Goal: Information Seeking & Learning: Learn about a topic

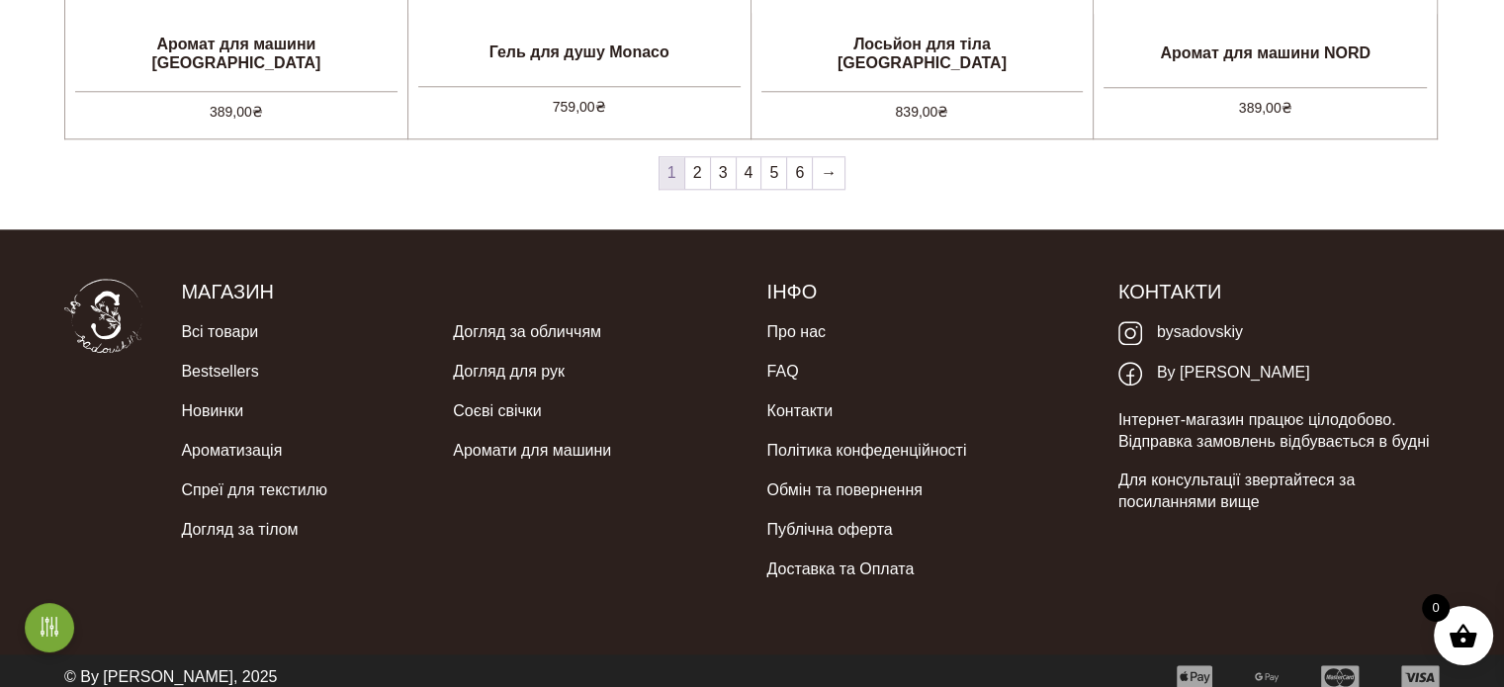
scroll to position [2088, 0]
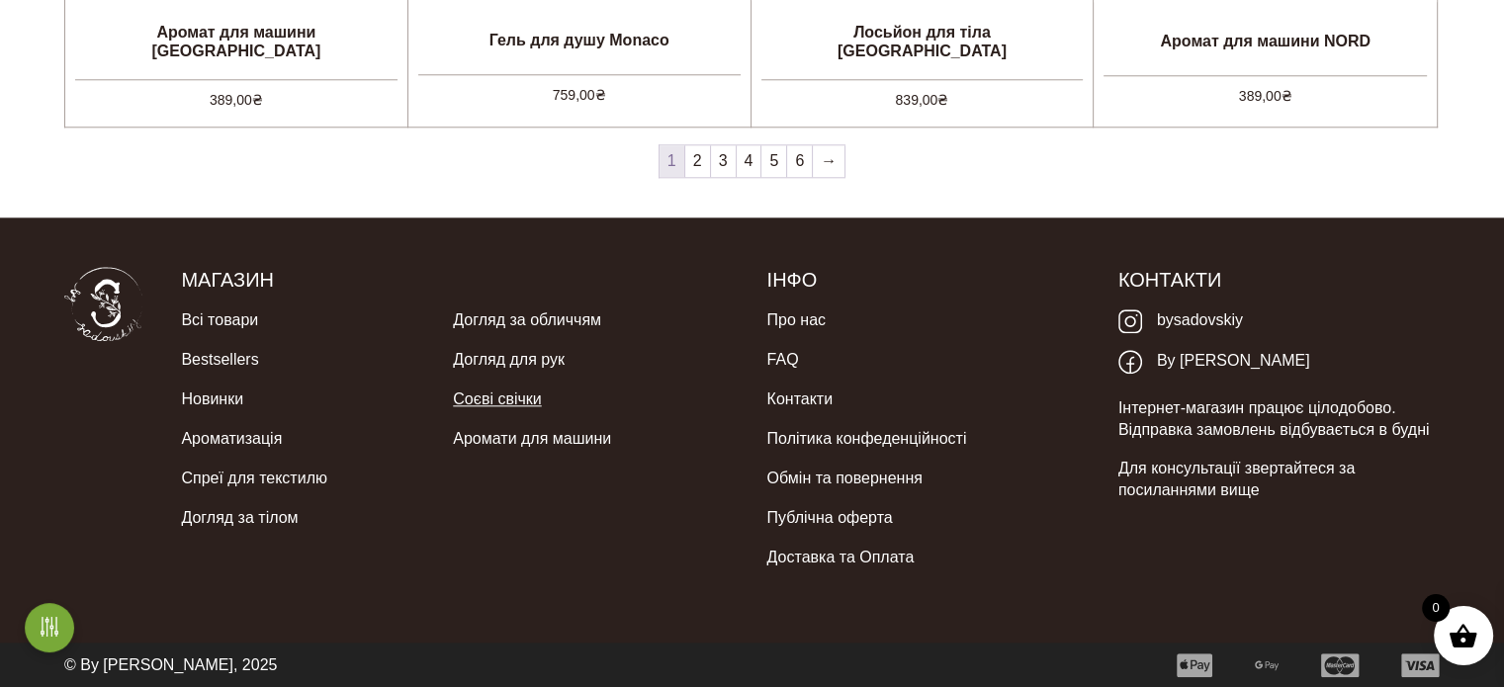
click at [530, 395] on link "Соєві свічки" at bounding box center [497, 400] width 88 height 40
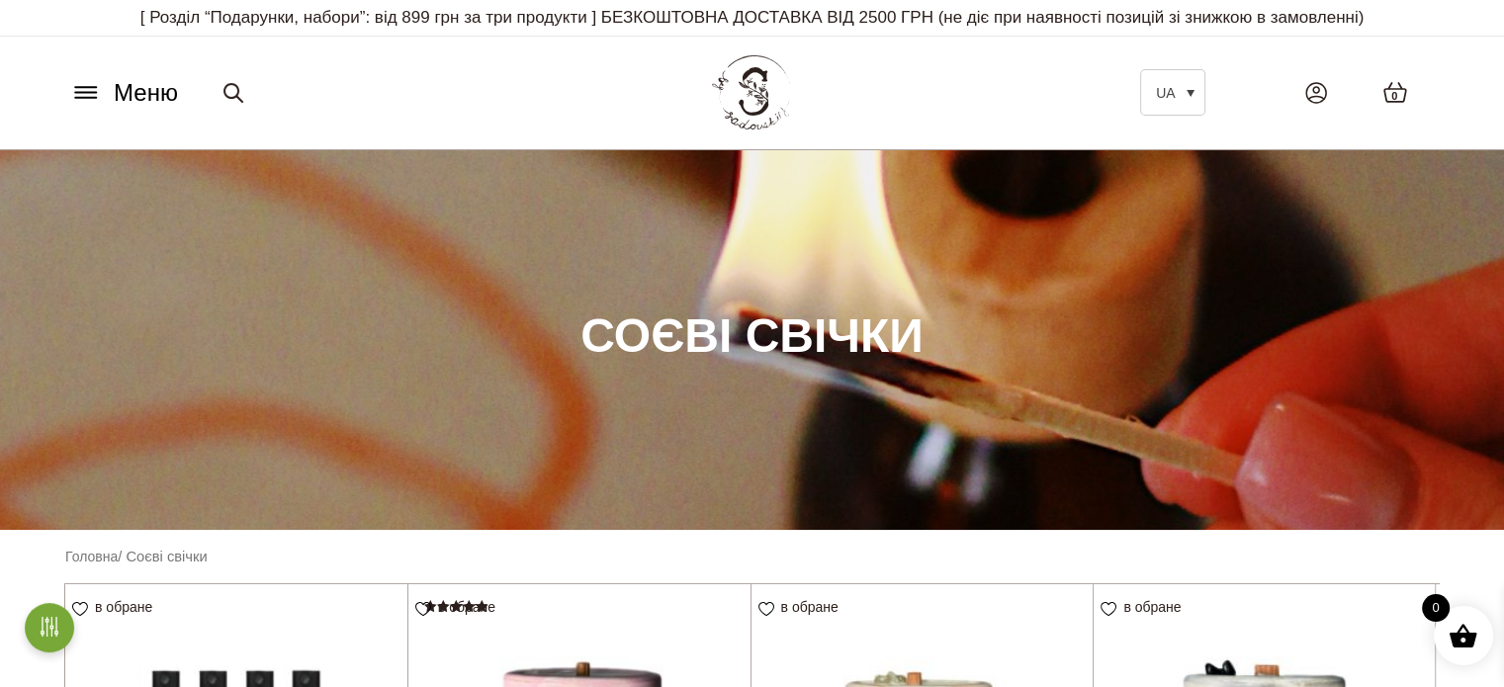
click at [93, 90] on icon at bounding box center [86, 92] width 32 height 21
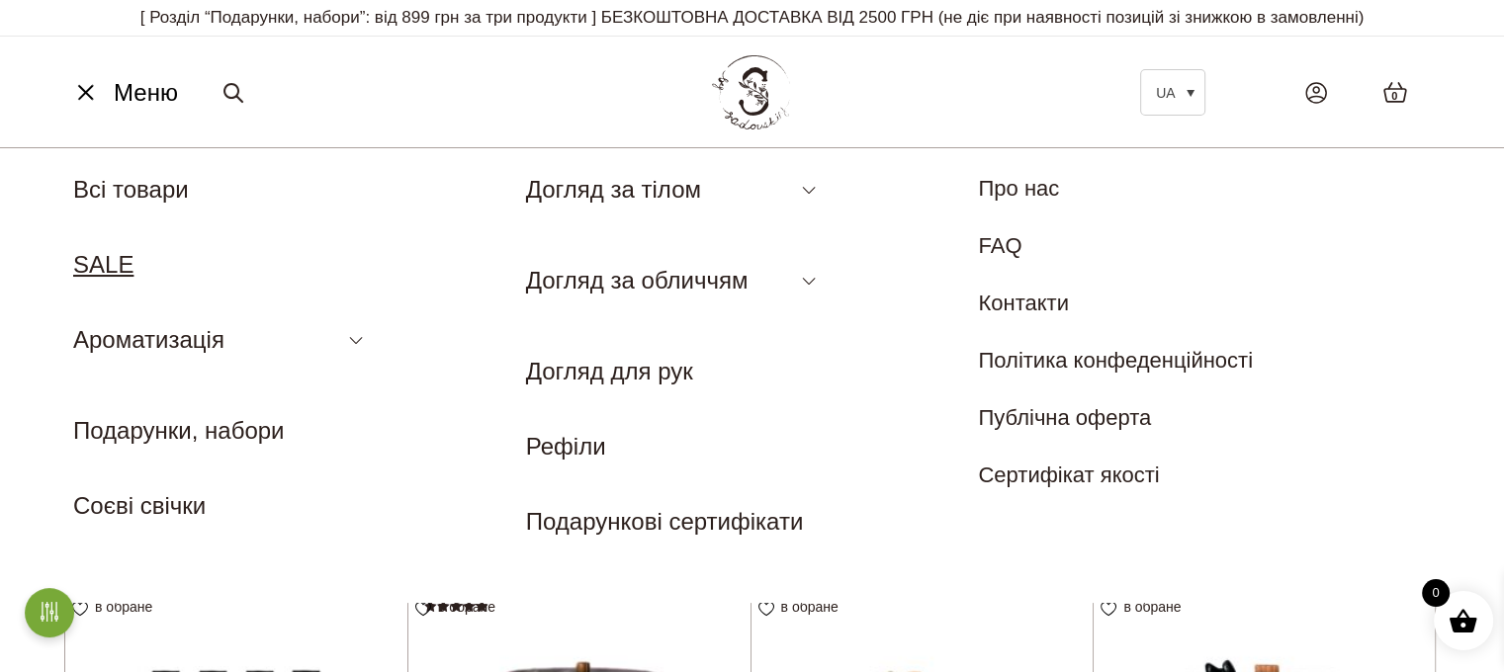
click at [118, 258] on link "SALE" at bounding box center [103, 264] width 60 height 27
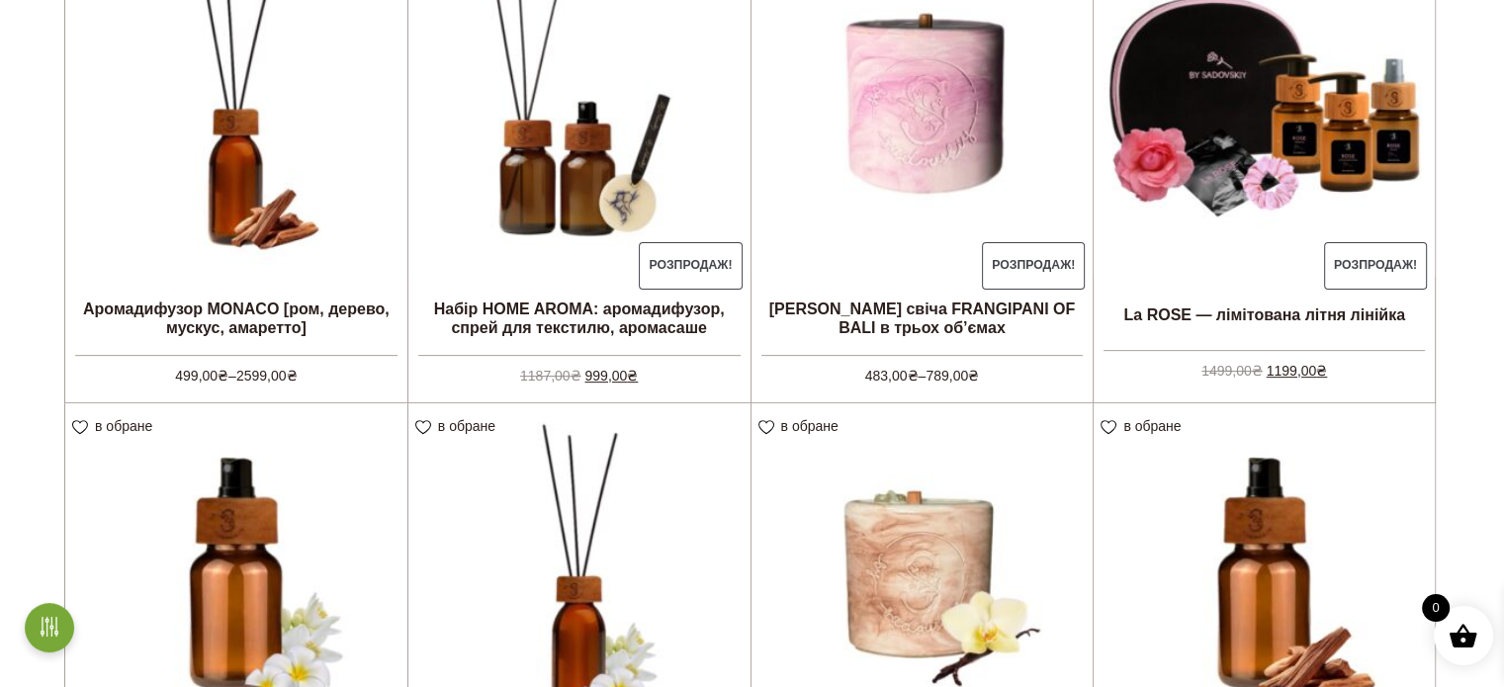
scroll to position [890, 0]
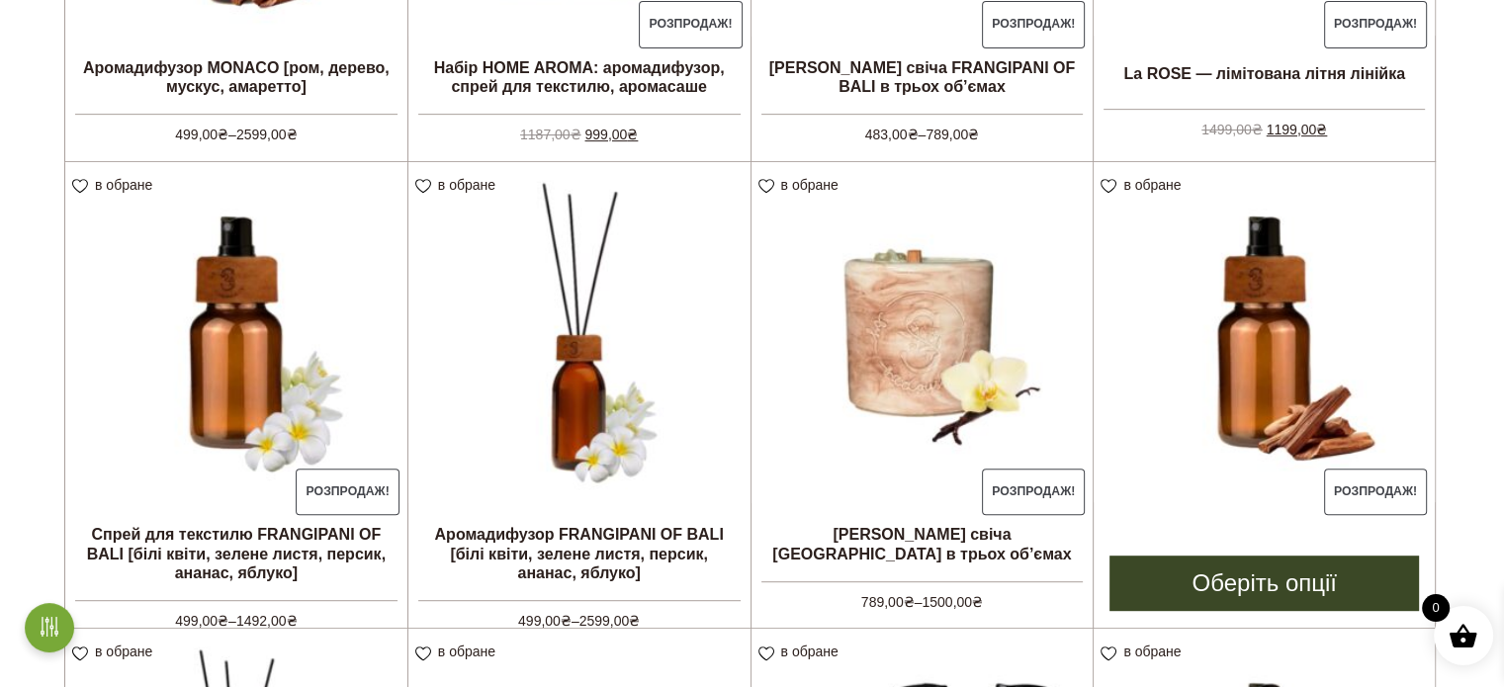
click at [1241, 317] on img at bounding box center [1264, 332] width 341 height 341
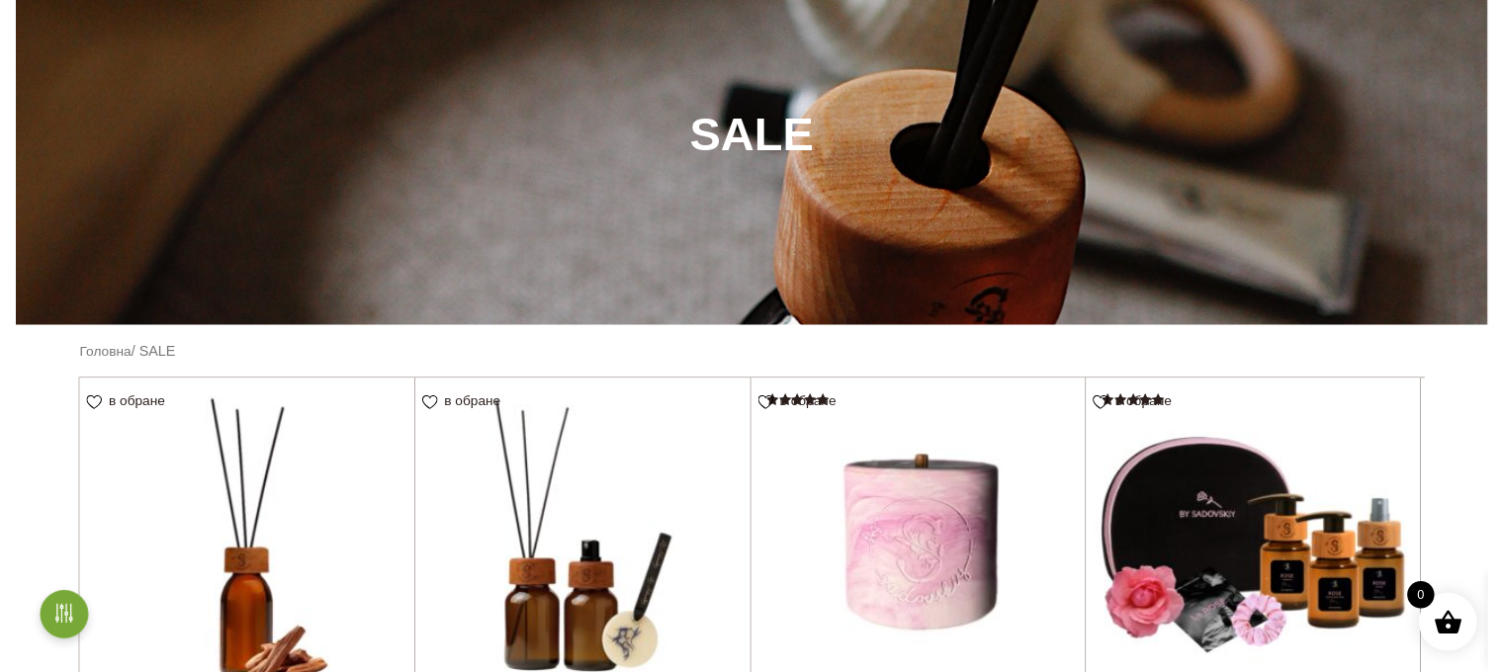
scroll to position [0, 0]
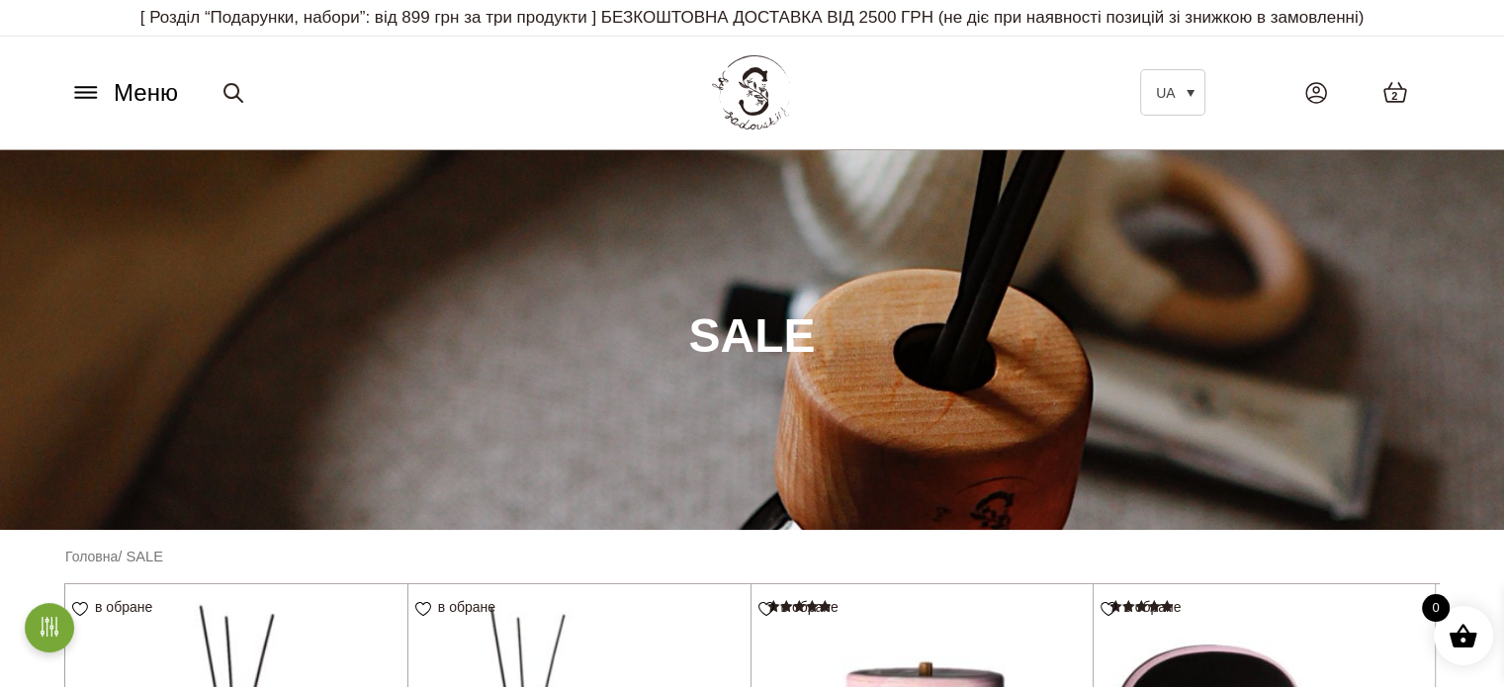
click at [95, 90] on icon at bounding box center [86, 92] width 32 height 21
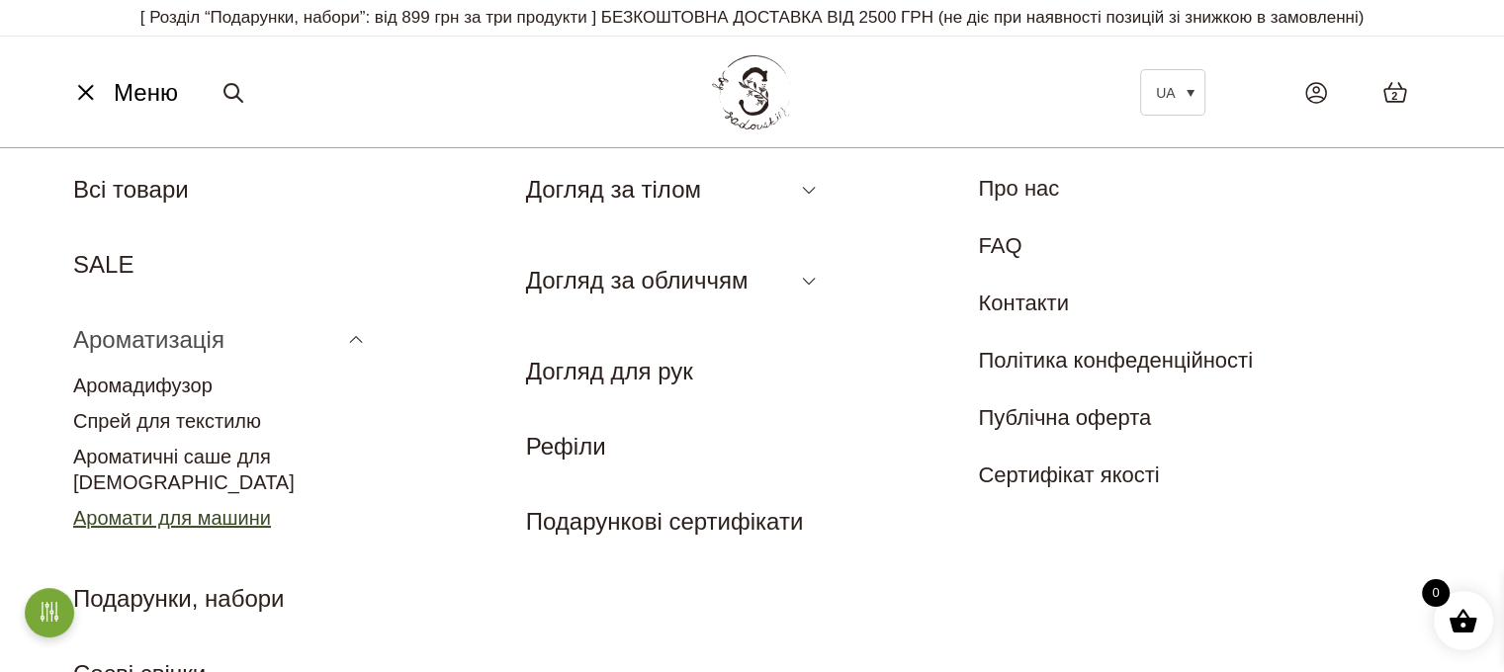
click at [214, 507] on link "Аромати для машини" at bounding box center [172, 518] width 198 height 22
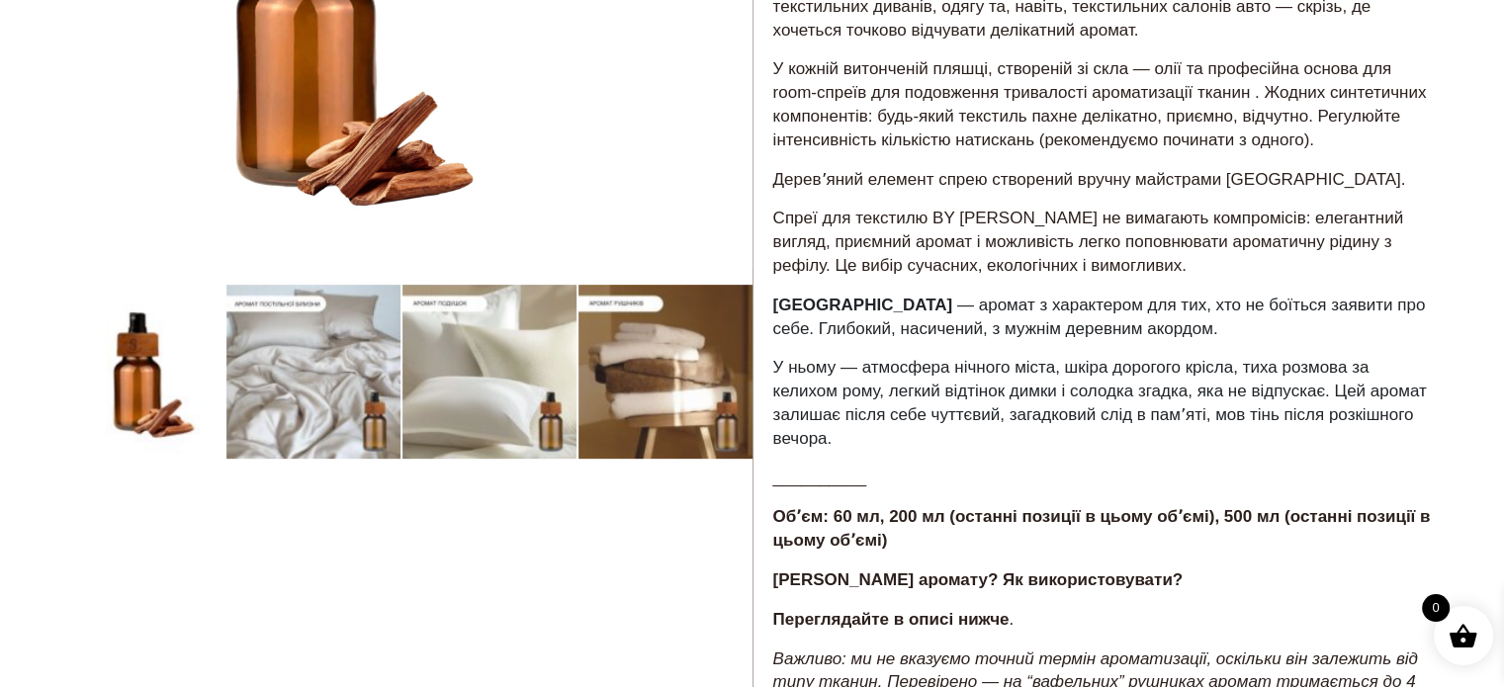
scroll to position [890, 0]
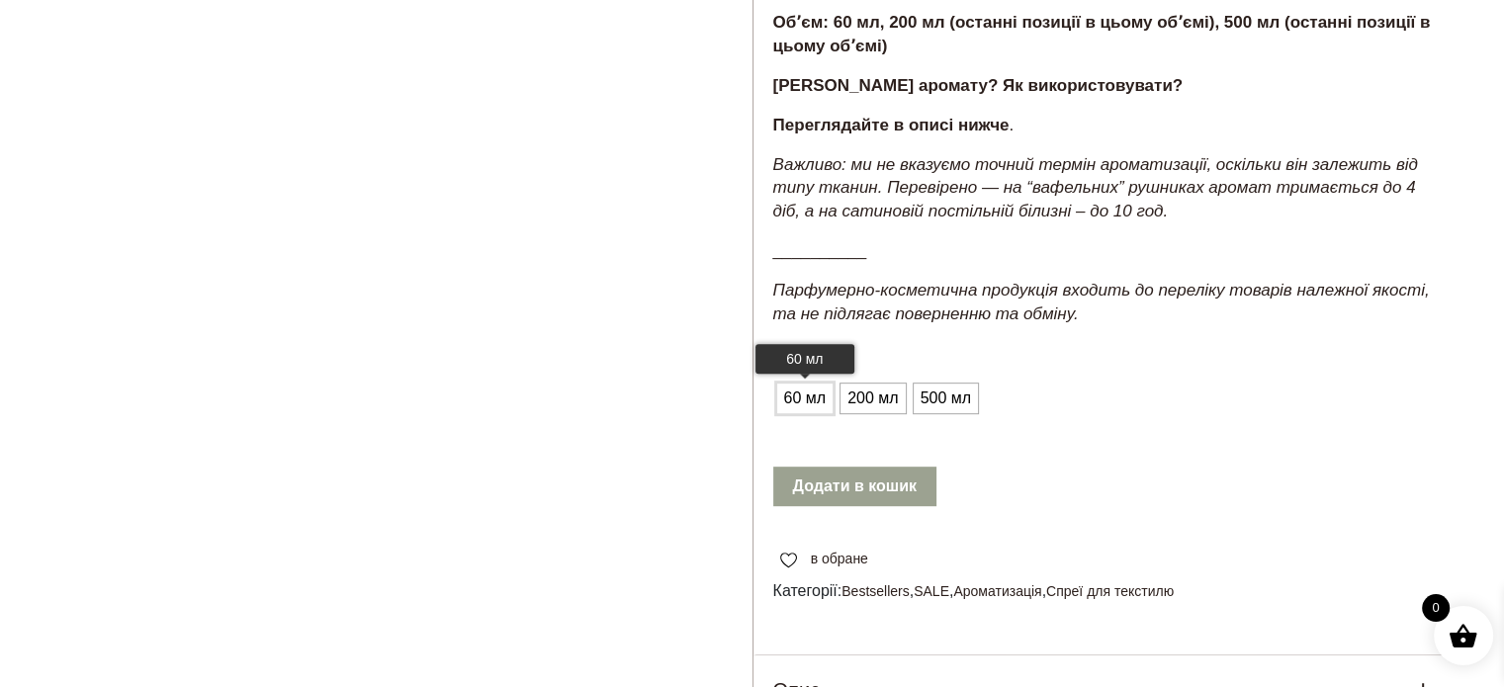
click at [811, 414] on span "60 мл" at bounding box center [805, 399] width 52 height 32
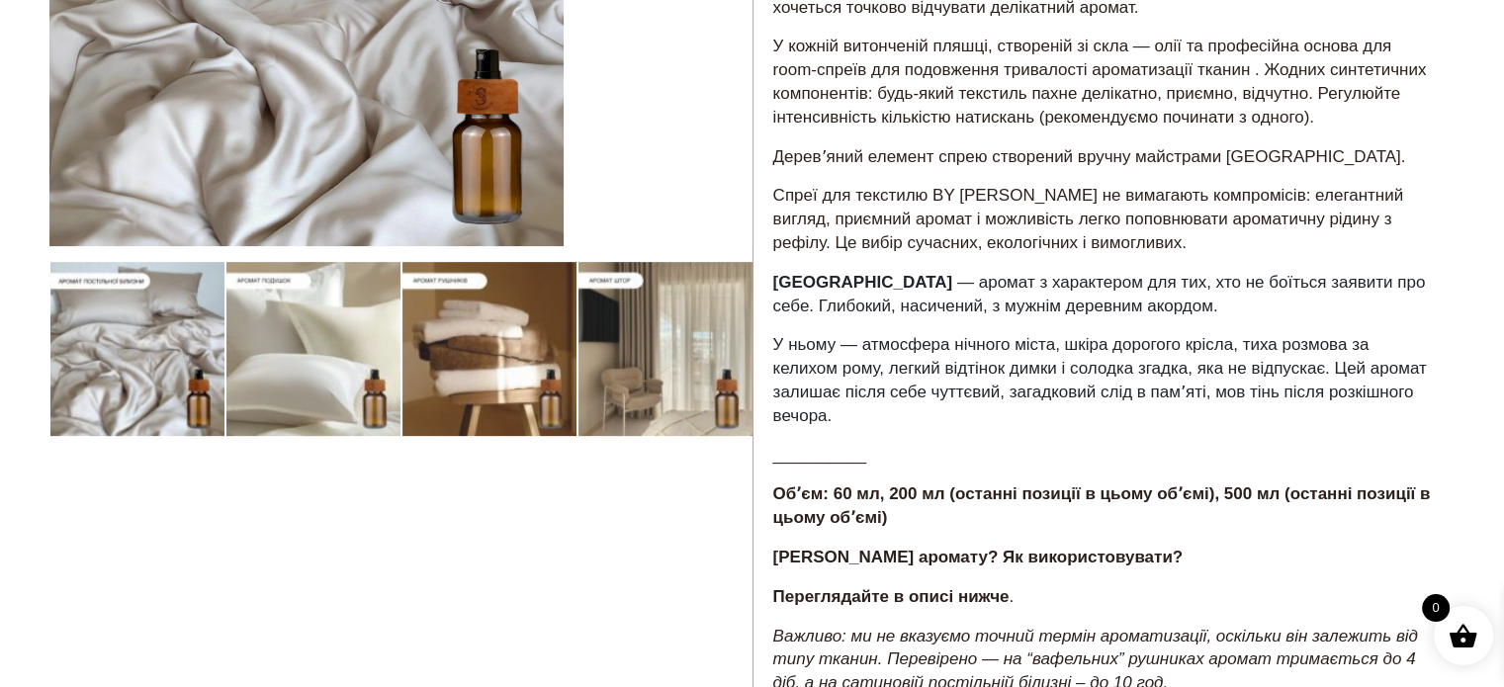
scroll to position [198, 0]
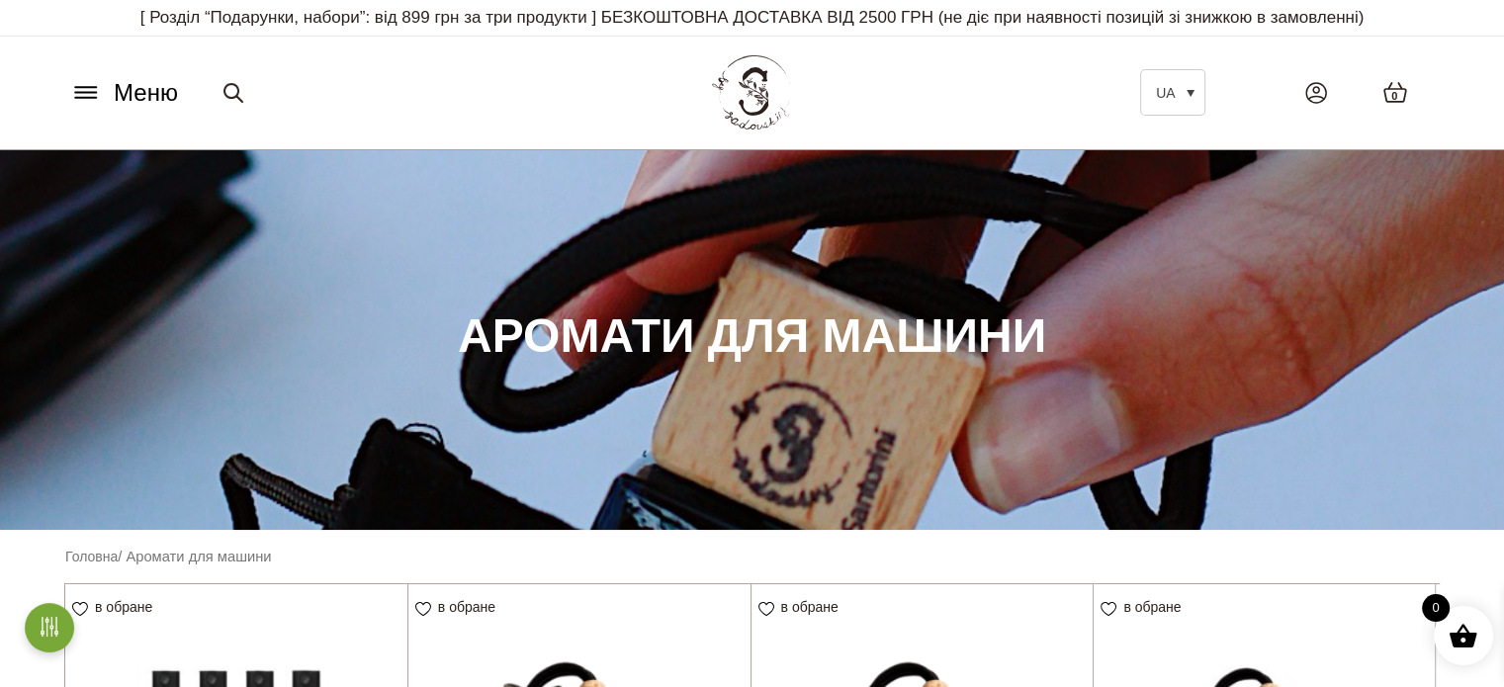
click at [75, 90] on icon at bounding box center [86, 92] width 32 height 21
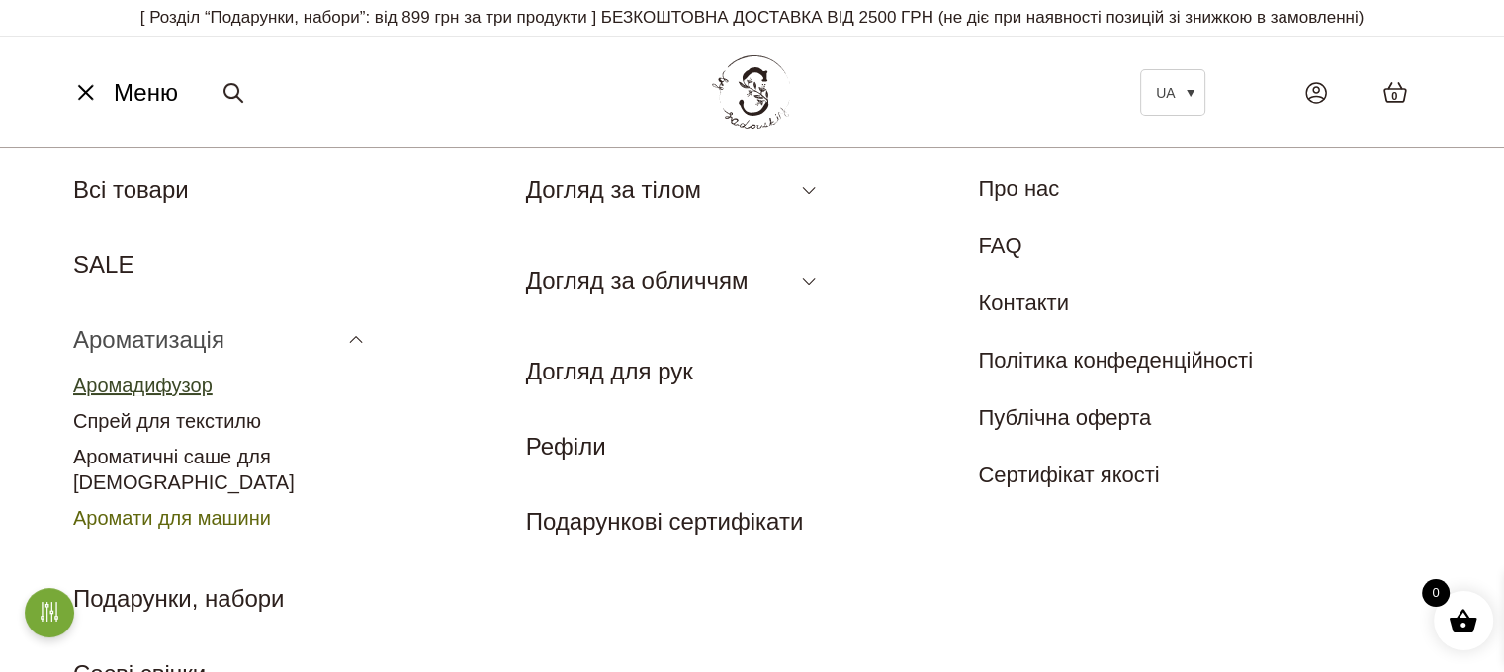
click at [193, 379] on link "Аромадифузор" at bounding box center [142, 386] width 139 height 22
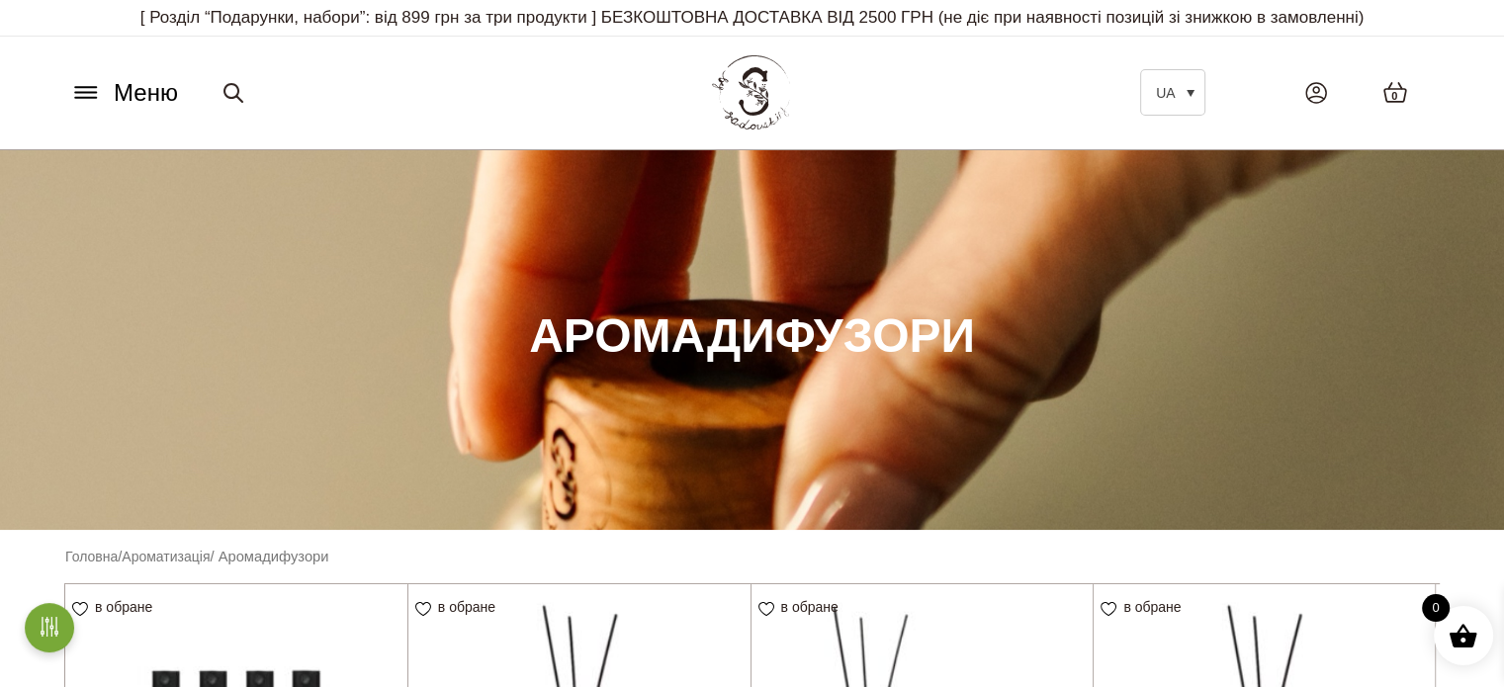
click at [99, 88] on icon at bounding box center [86, 92] width 32 height 21
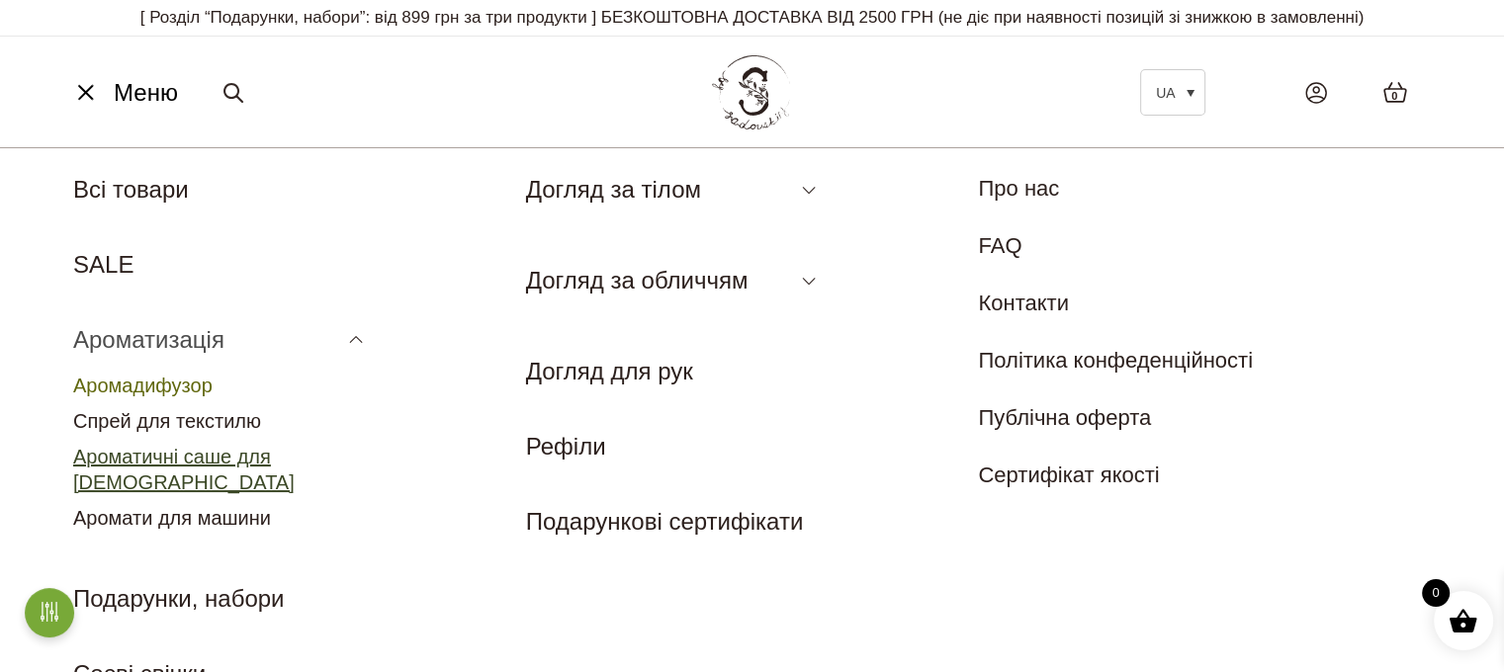
click at [173, 453] on link "Ароматичні саше для [DEMOGRAPHIC_DATA]" at bounding box center [183, 469] width 221 height 47
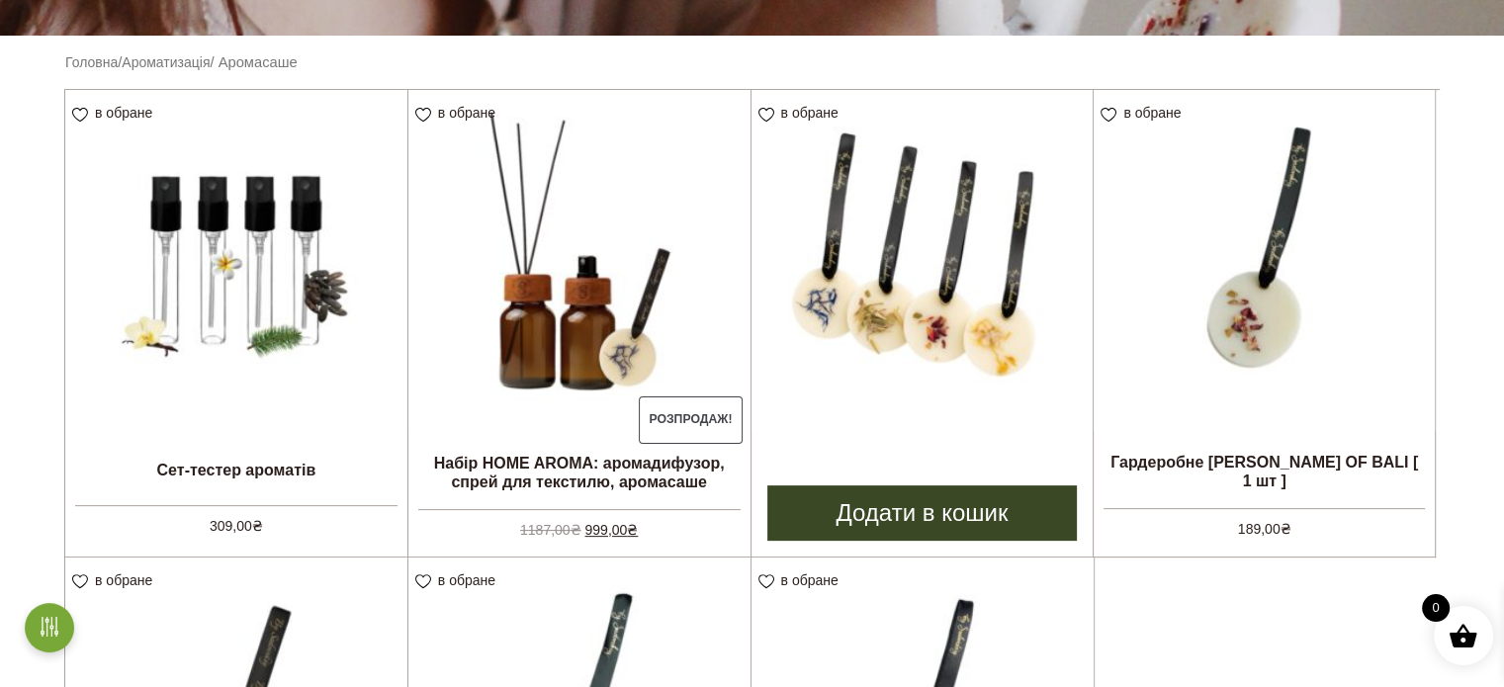
scroll to position [890, 0]
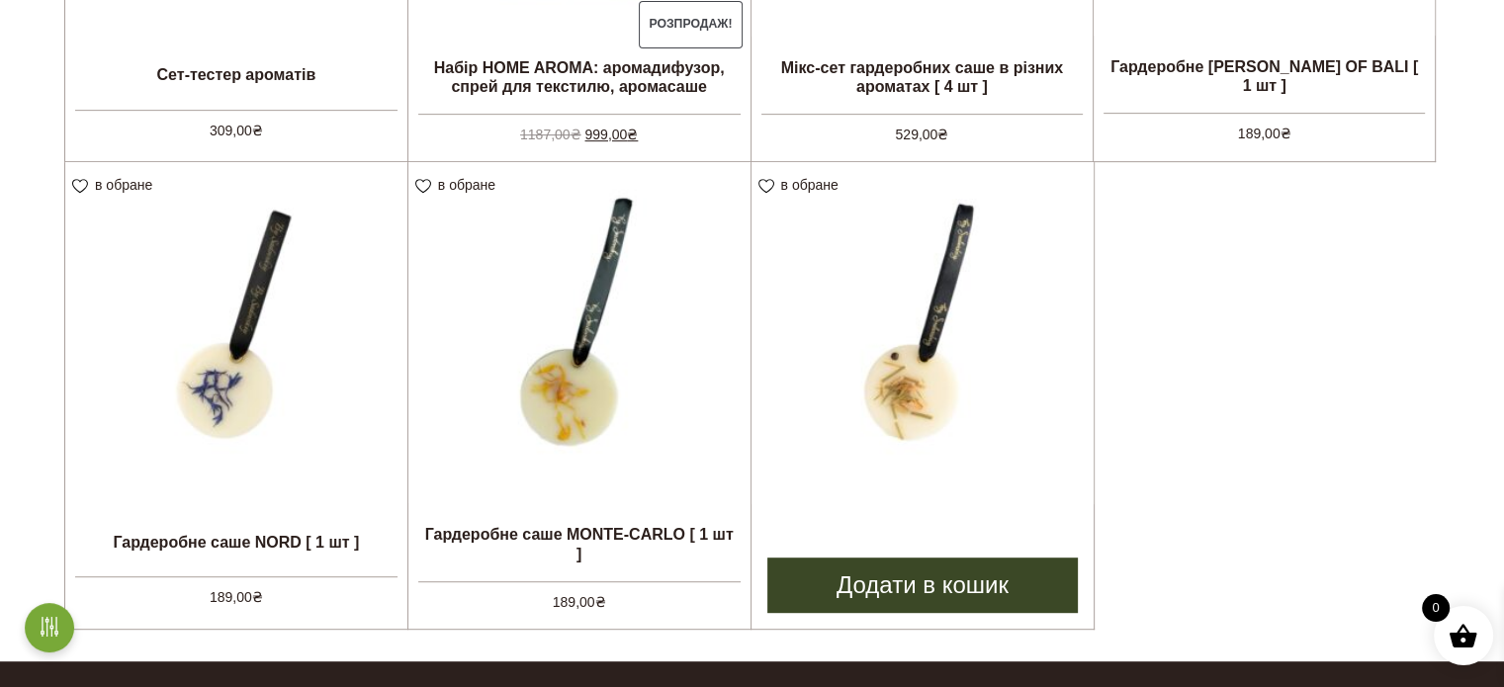
click at [874, 383] on img at bounding box center [922, 333] width 343 height 343
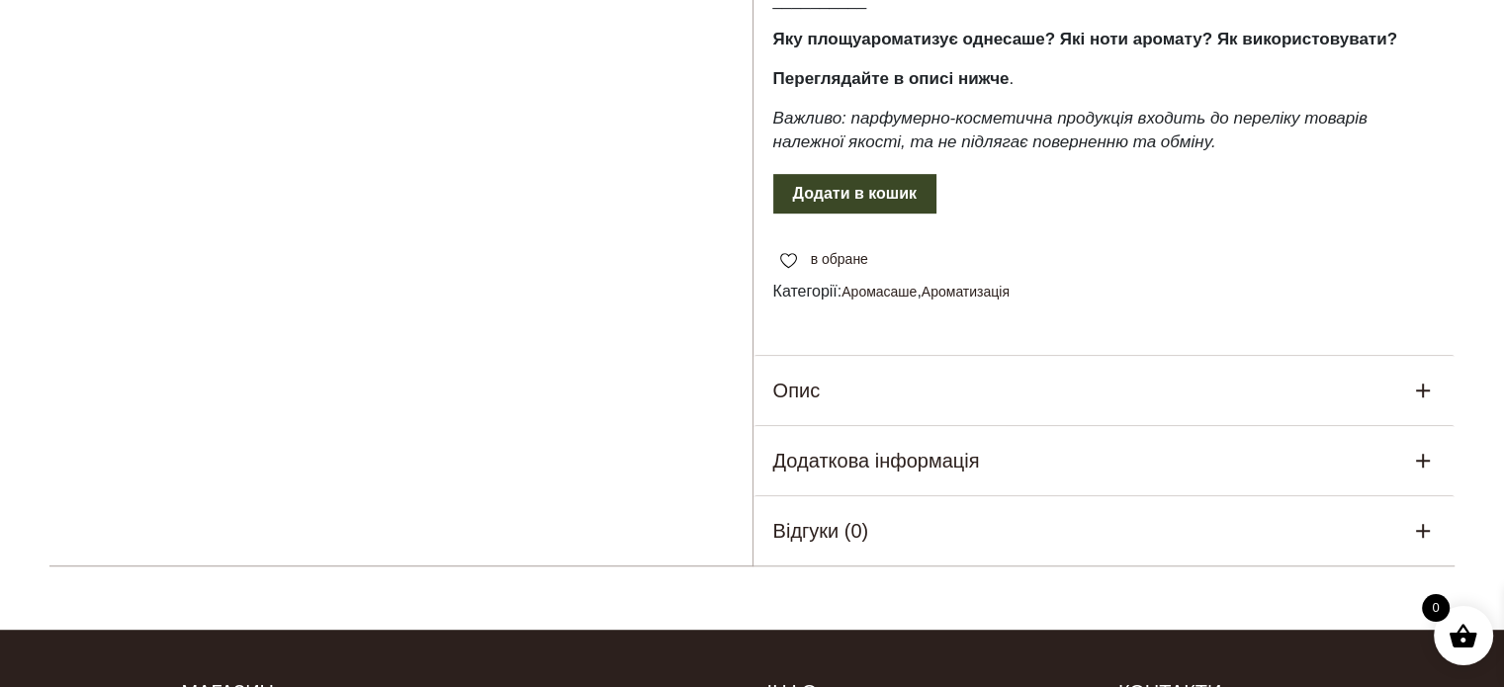
scroll to position [1088, 0]
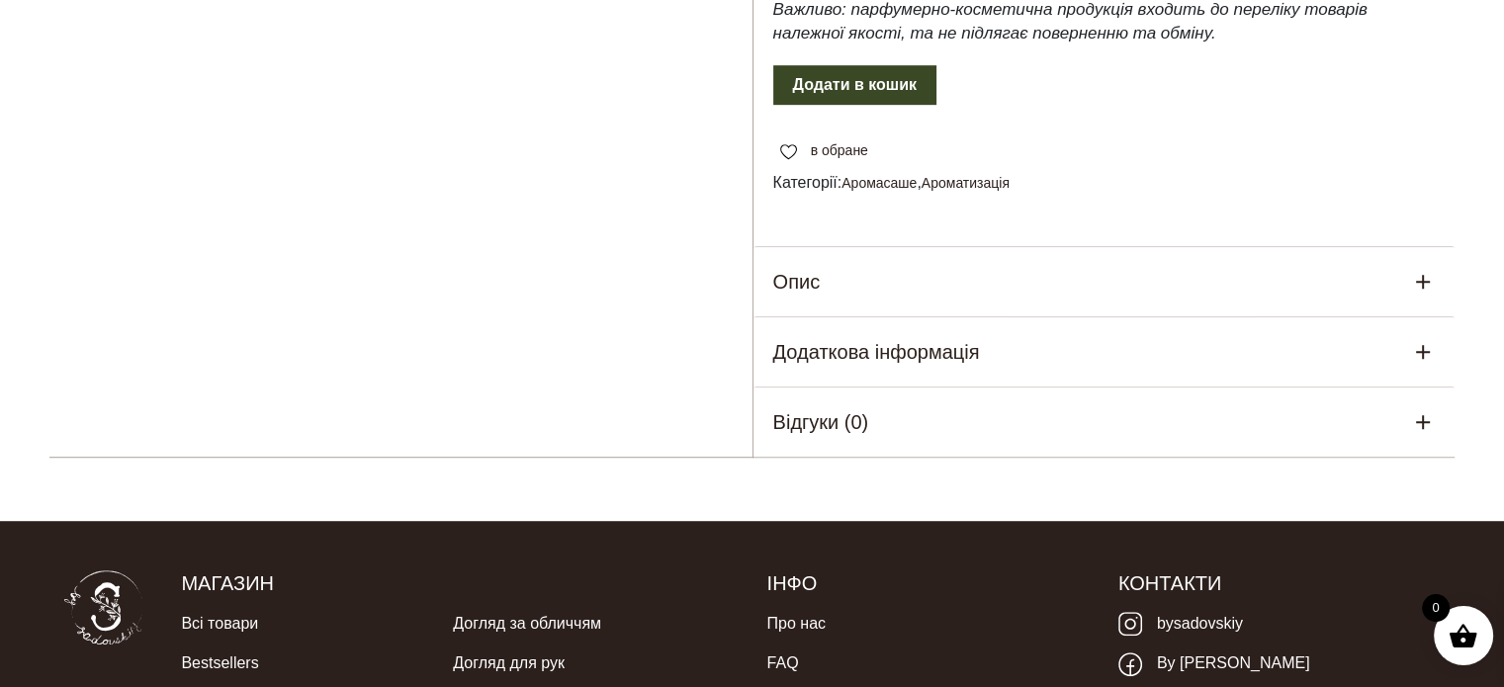
click at [987, 259] on div "Опис" at bounding box center [1104, 281] width 702 height 69
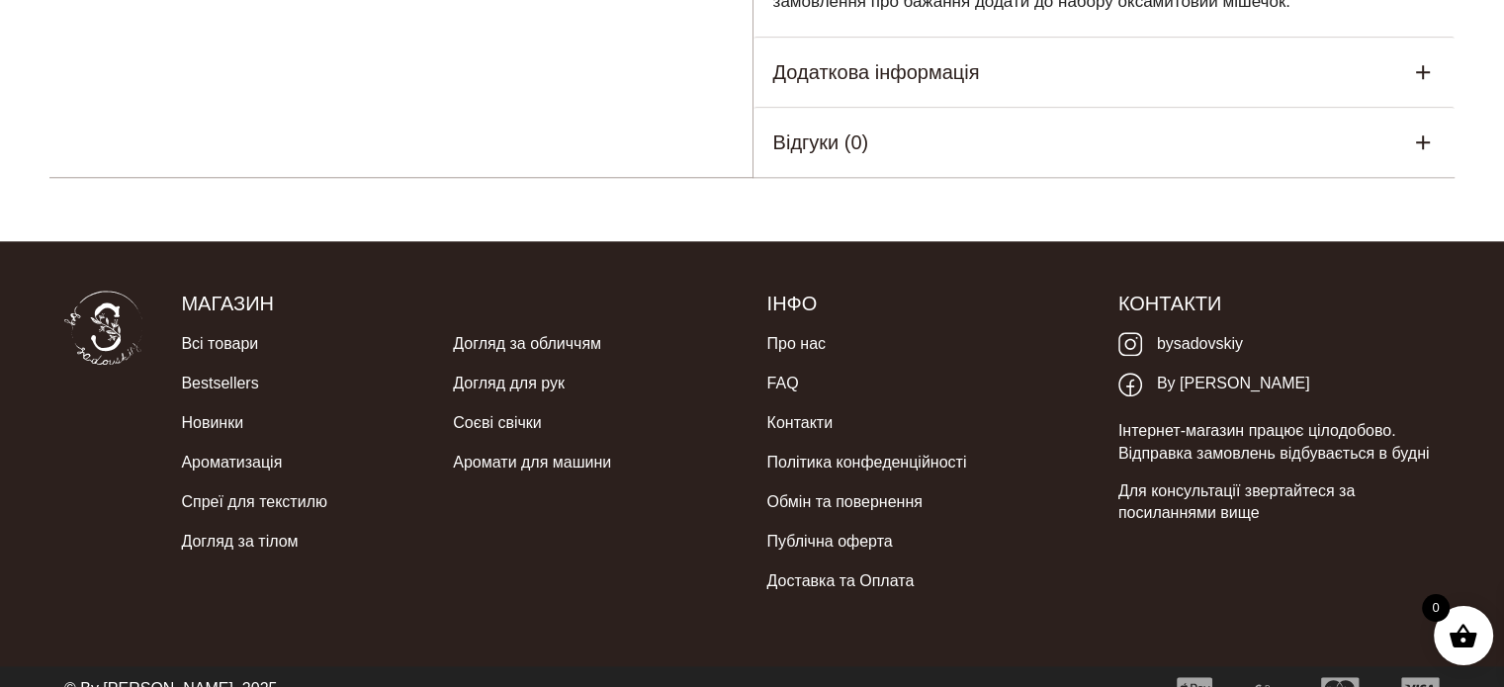
scroll to position [1891, 0]
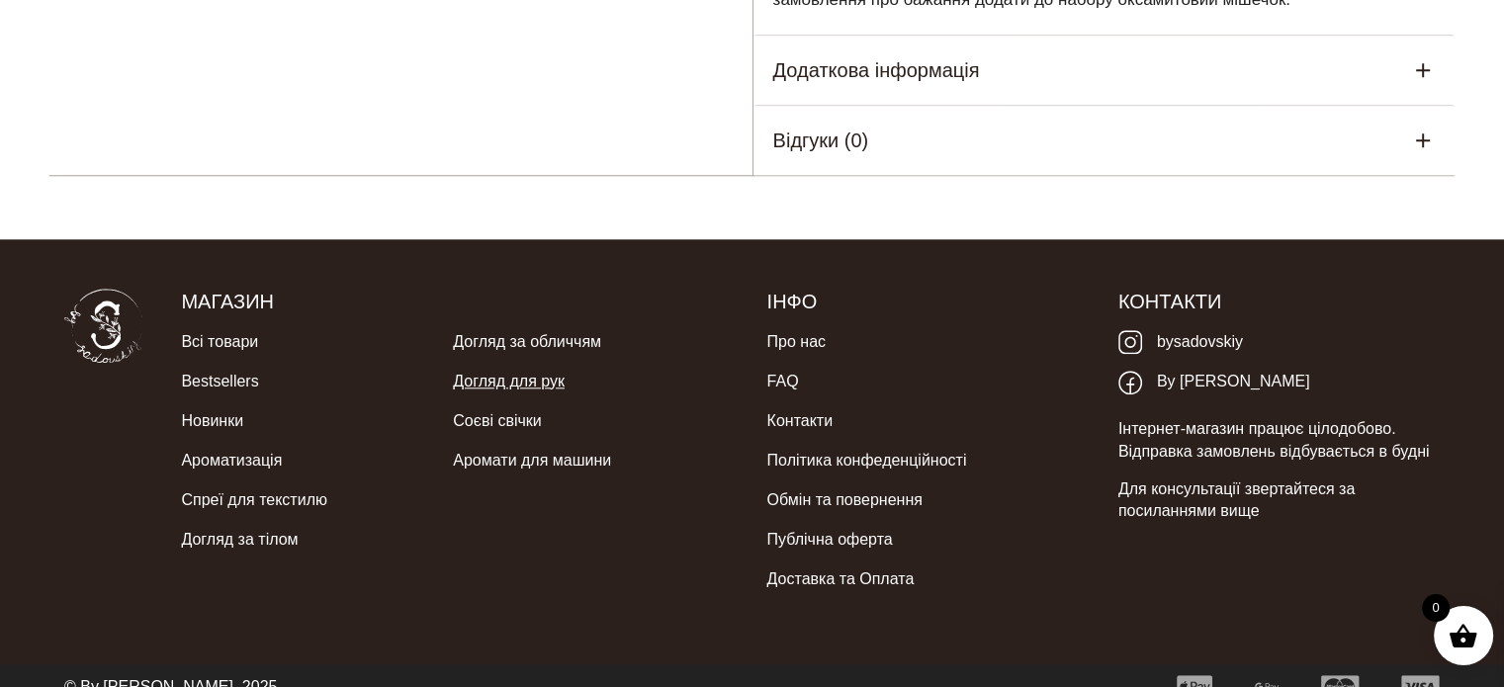
click at [522, 363] on link "Догляд для рук" at bounding box center [509, 382] width 112 height 40
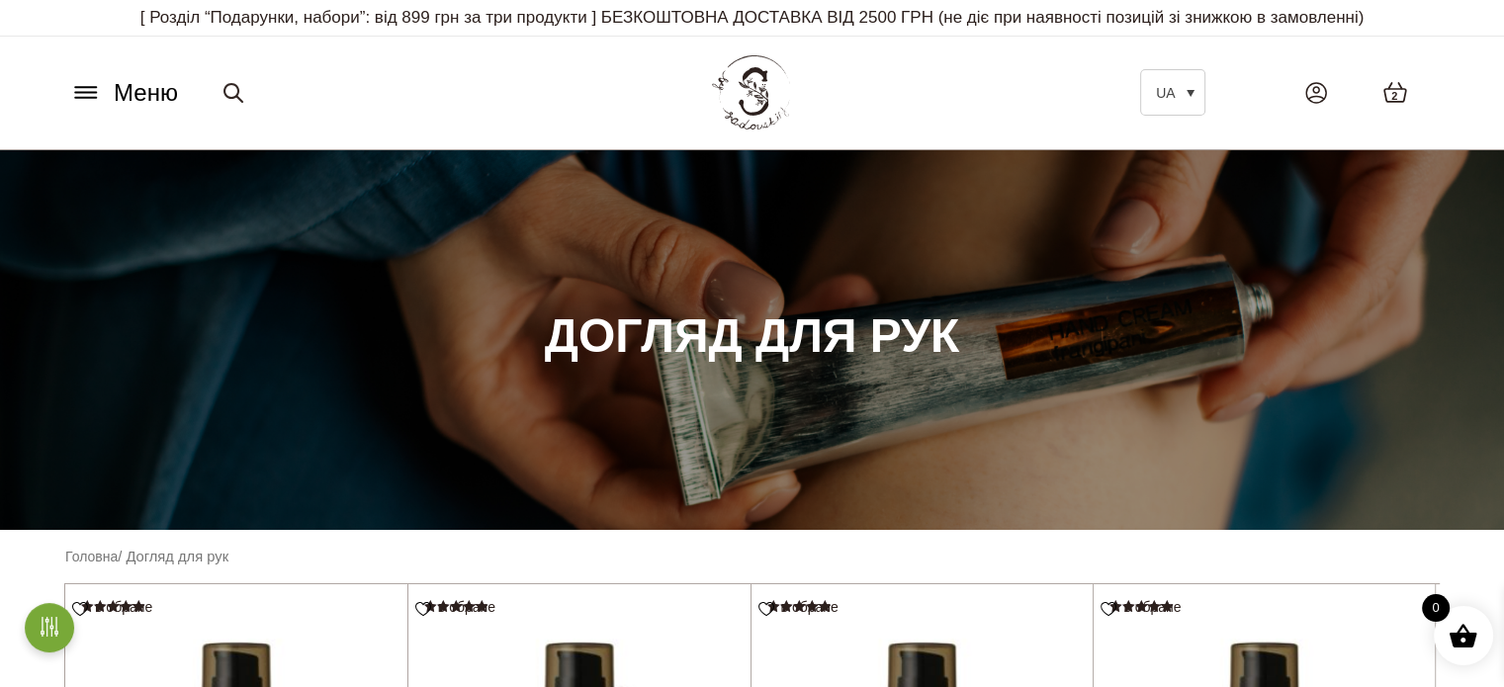
click at [137, 85] on span "Меню" at bounding box center [146, 93] width 64 height 36
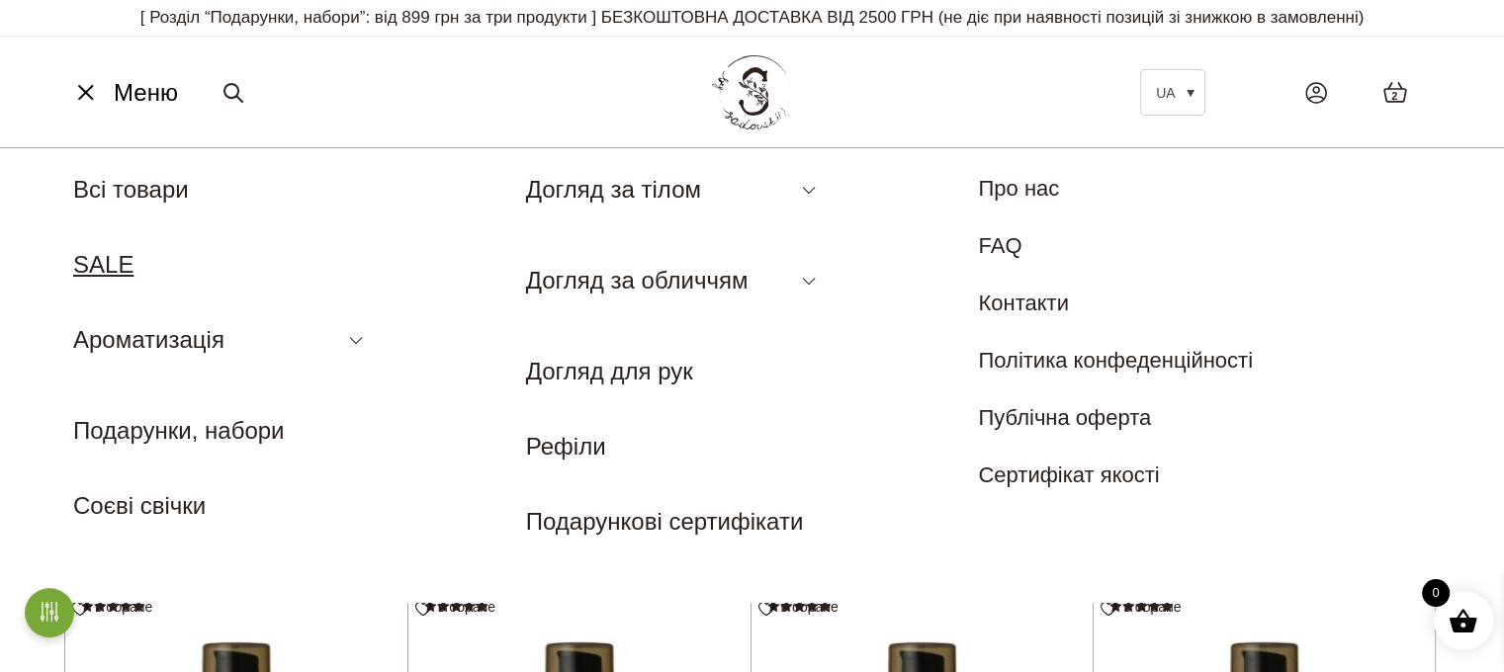
click at [111, 271] on link "SALE" at bounding box center [103, 264] width 60 height 27
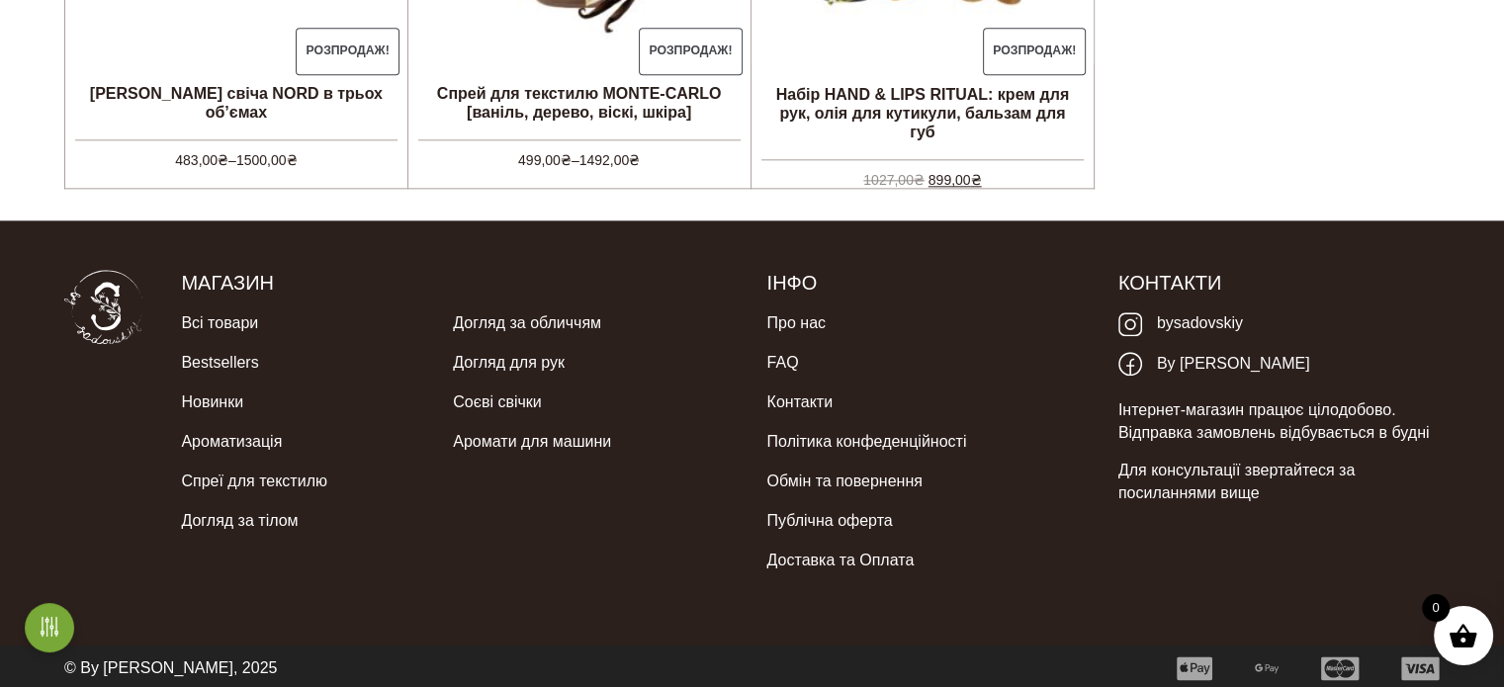
scroll to position [2270, 0]
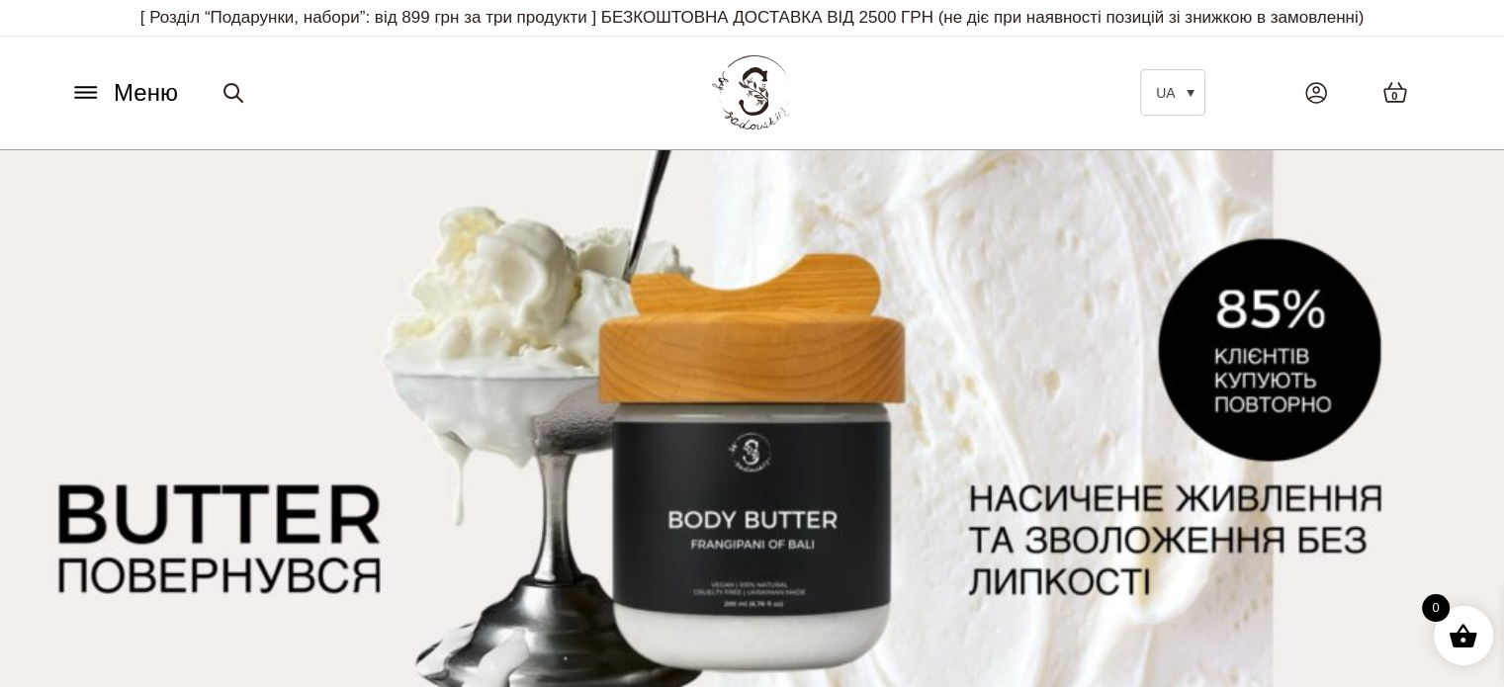
click at [115, 90] on span "Меню" at bounding box center [146, 93] width 64 height 36
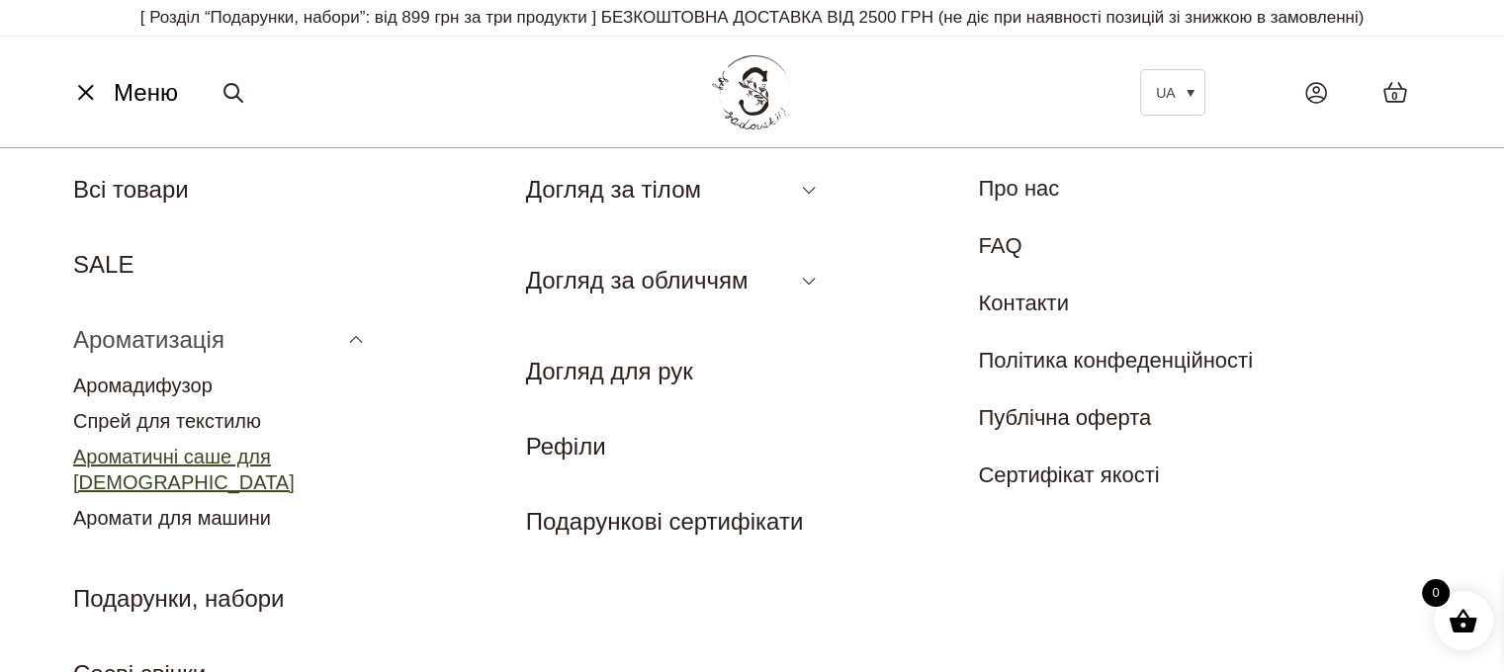
click at [165, 462] on link "Ароматичні саше для [DEMOGRAPHIC_DATA]" at bounding box center [183, 469] width 221 height 47
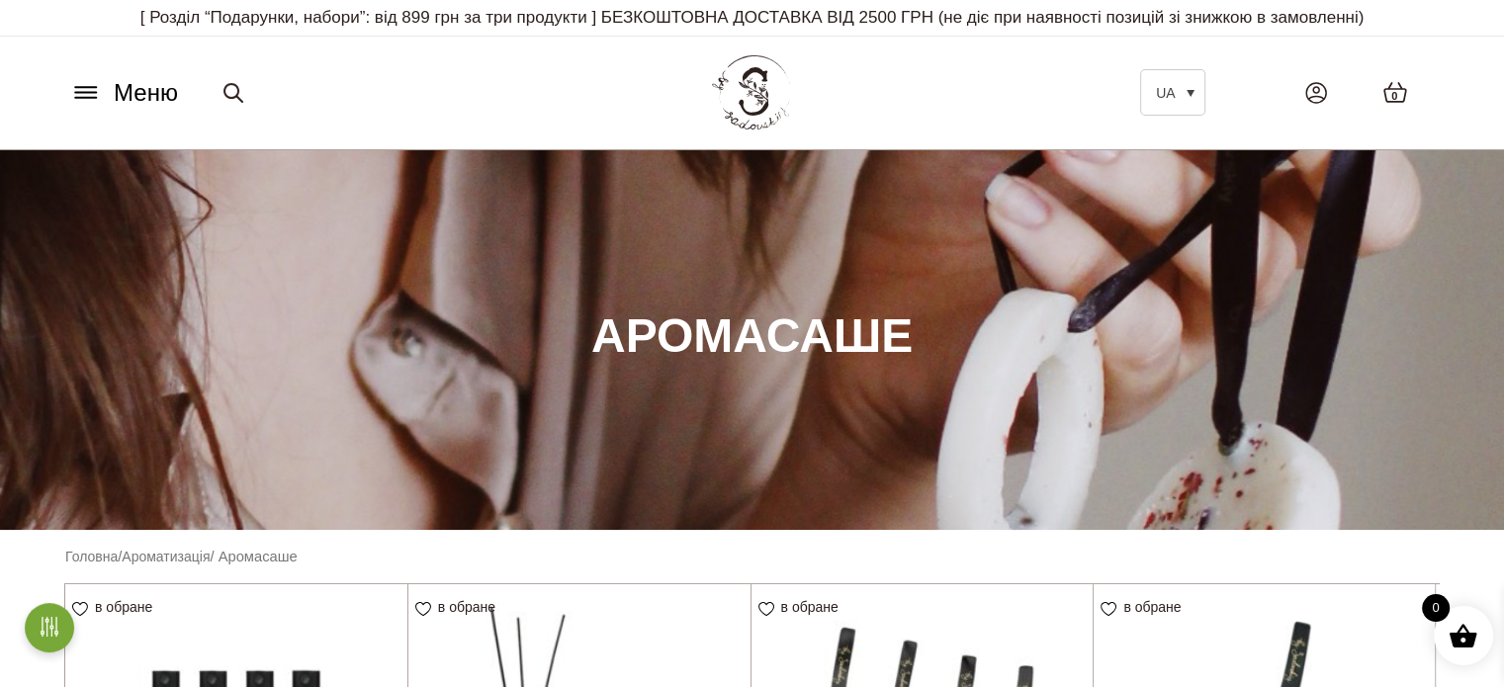
click at [122, 94] on span "Меню" at bounding box center [146, 93] width 64 height 36
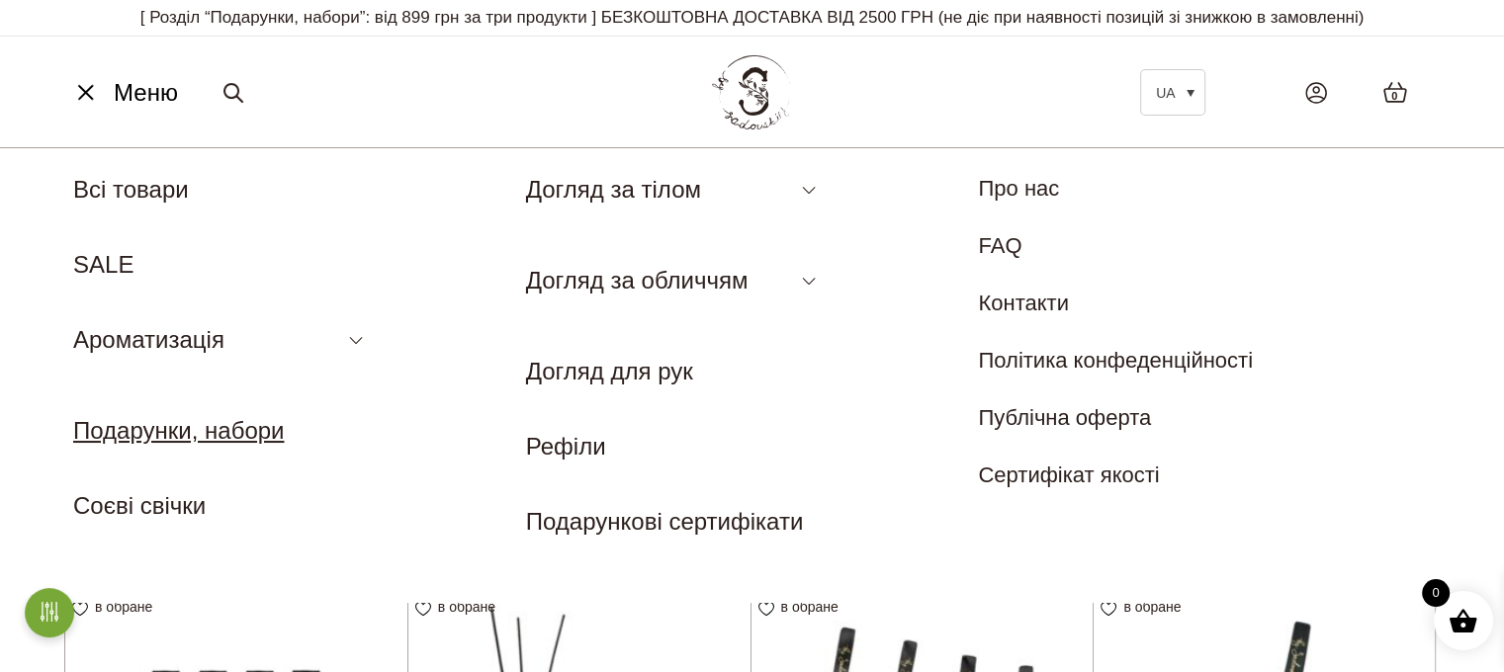
click at [194, 434] on link "Подарунки, набори" at bounding box center [178, 430] width 211 height 27
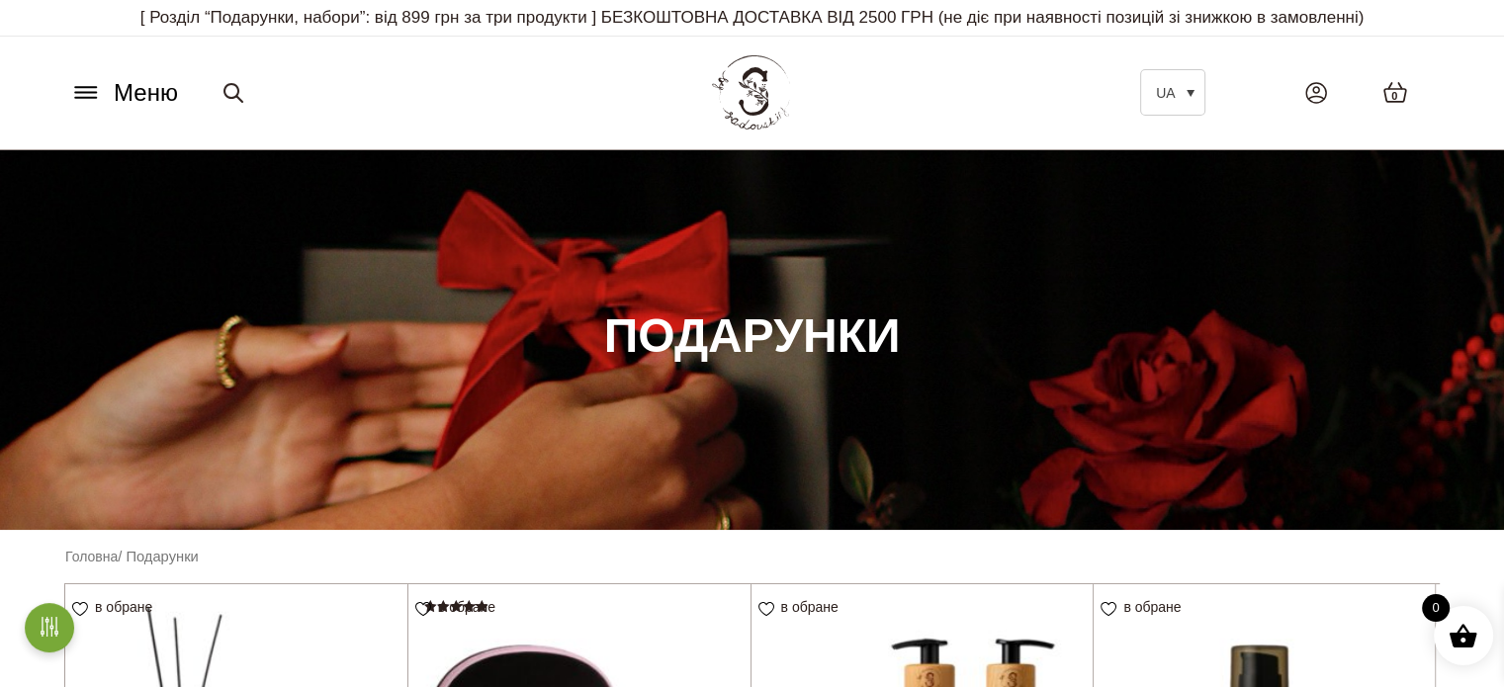
click at [125, 86] on span "Меню" at bounding box center [146, 93] width 64 height 36
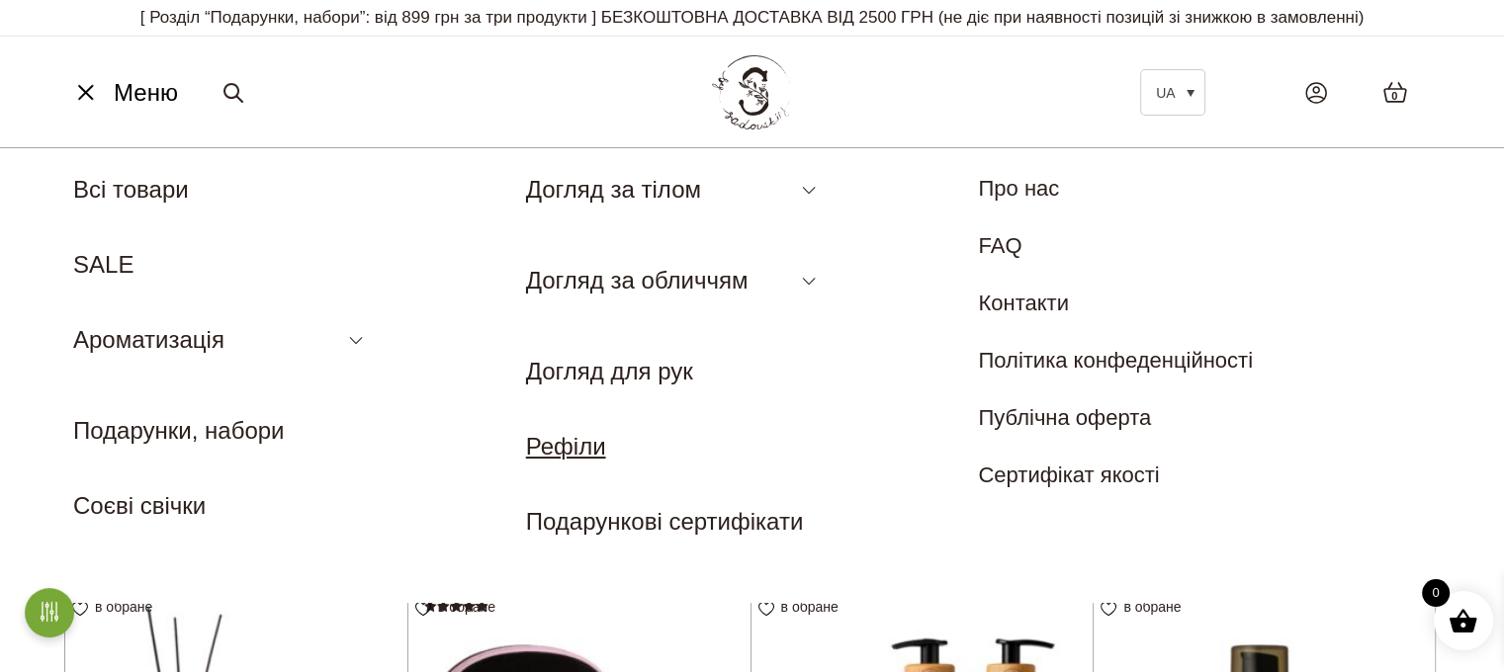
click at [572, 449] on link "Рефіли" at bounding box center [566, 446] width 80 height 27
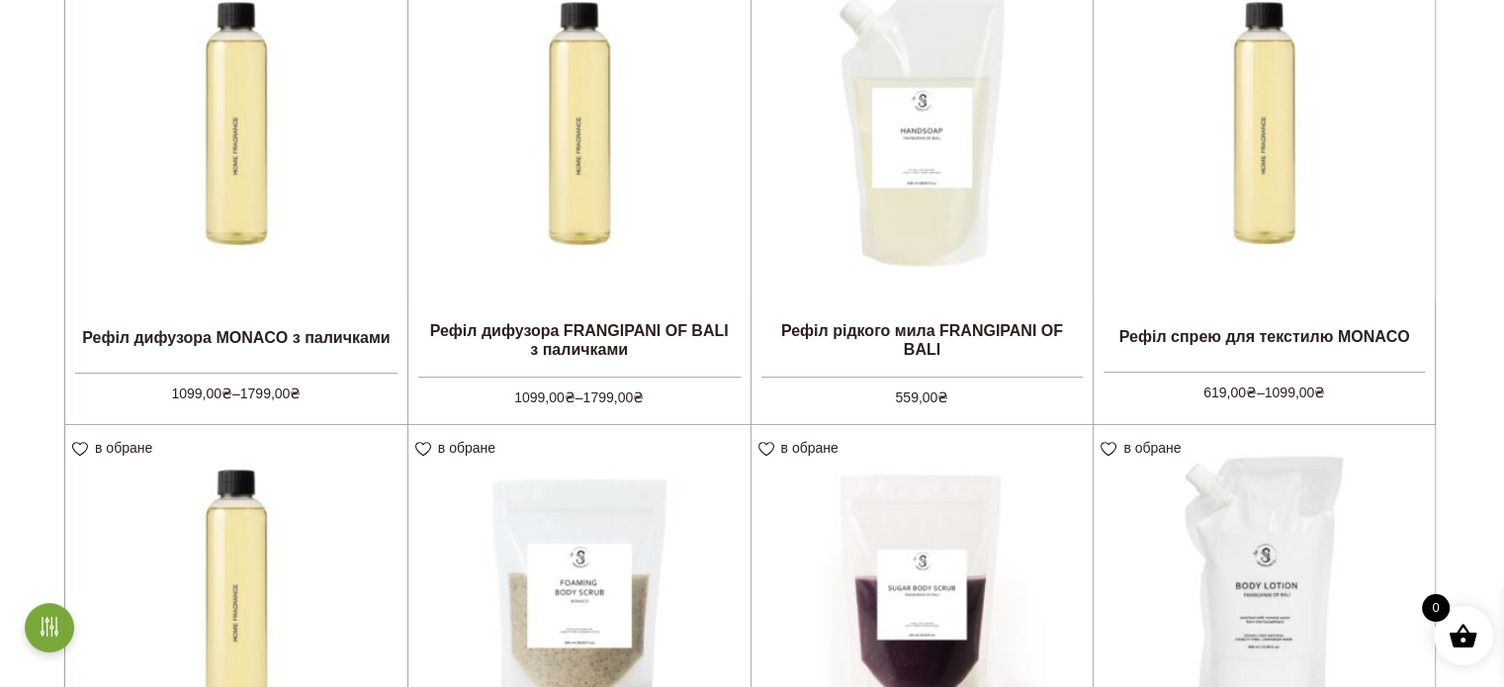
scroll to position [593, 0]
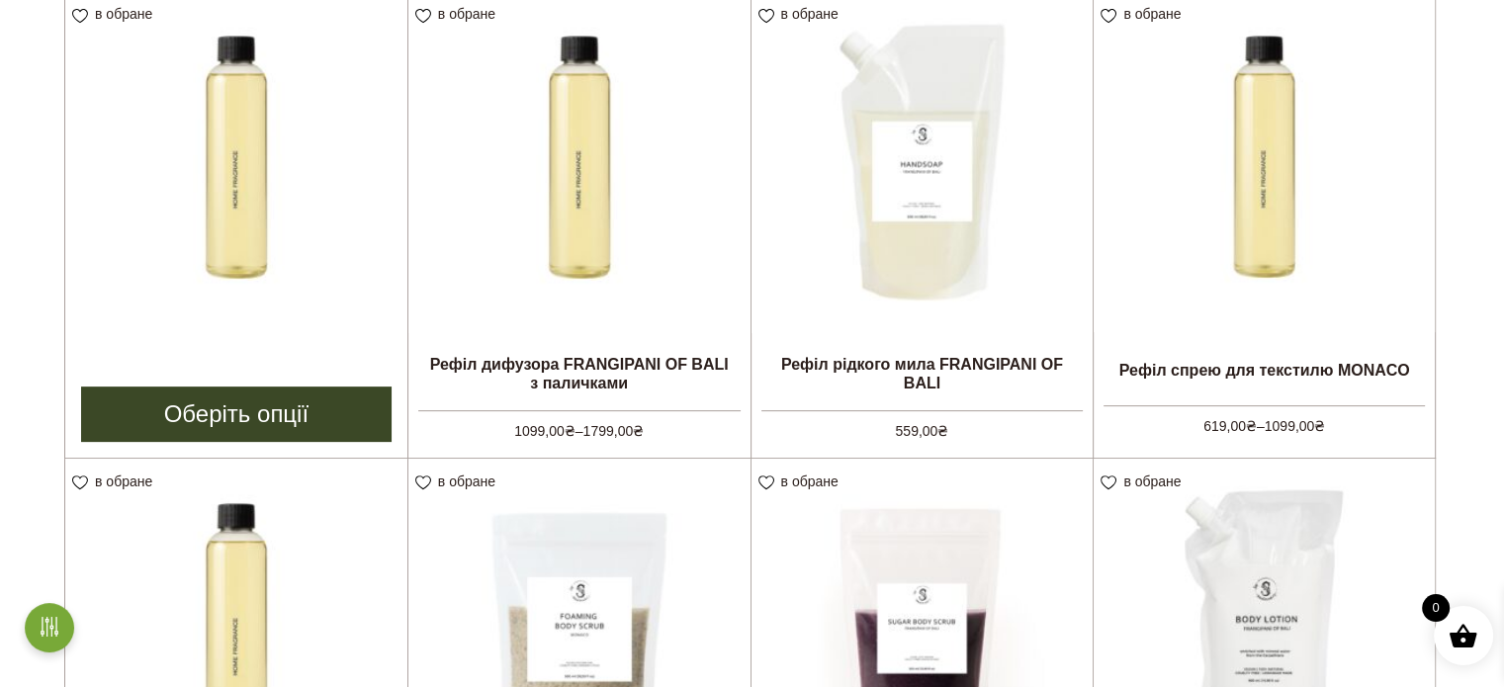
click at [310, 218] on img at bounding box center [236, 162] width 342 height 342
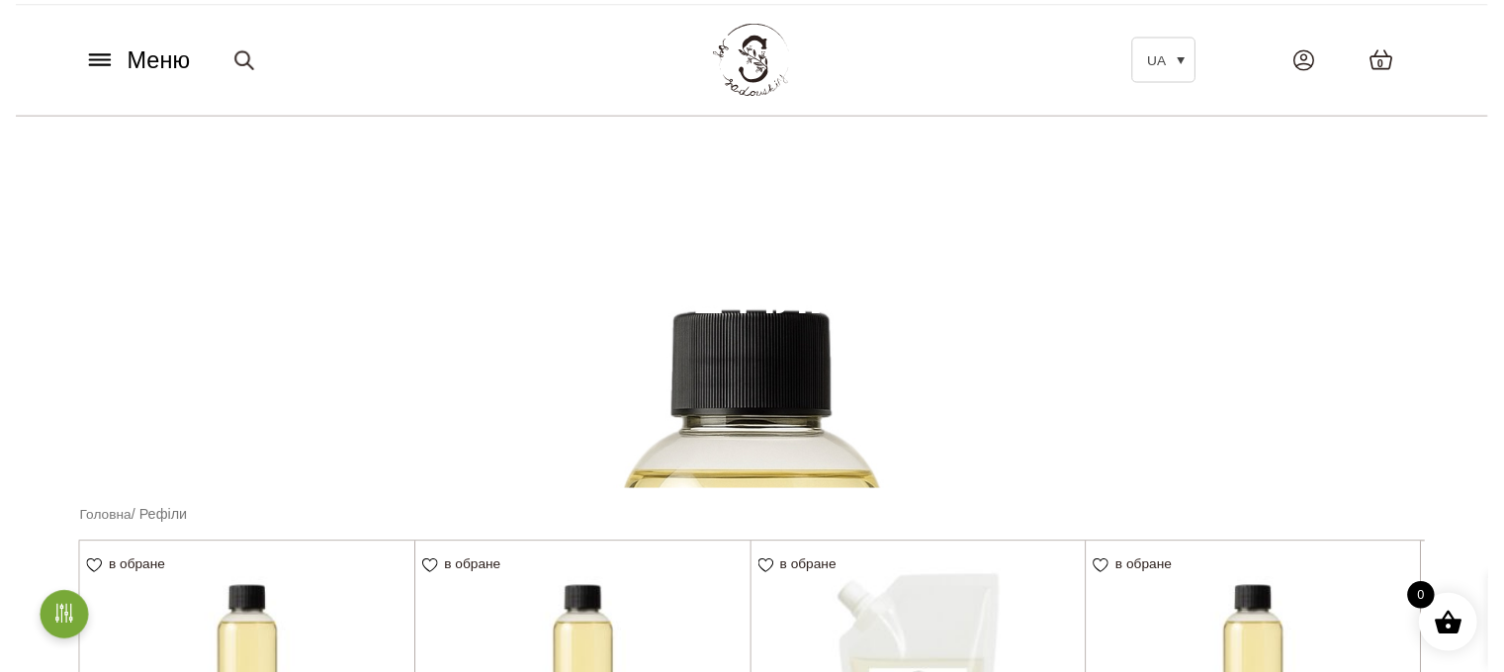
scroll to position [0, 0]
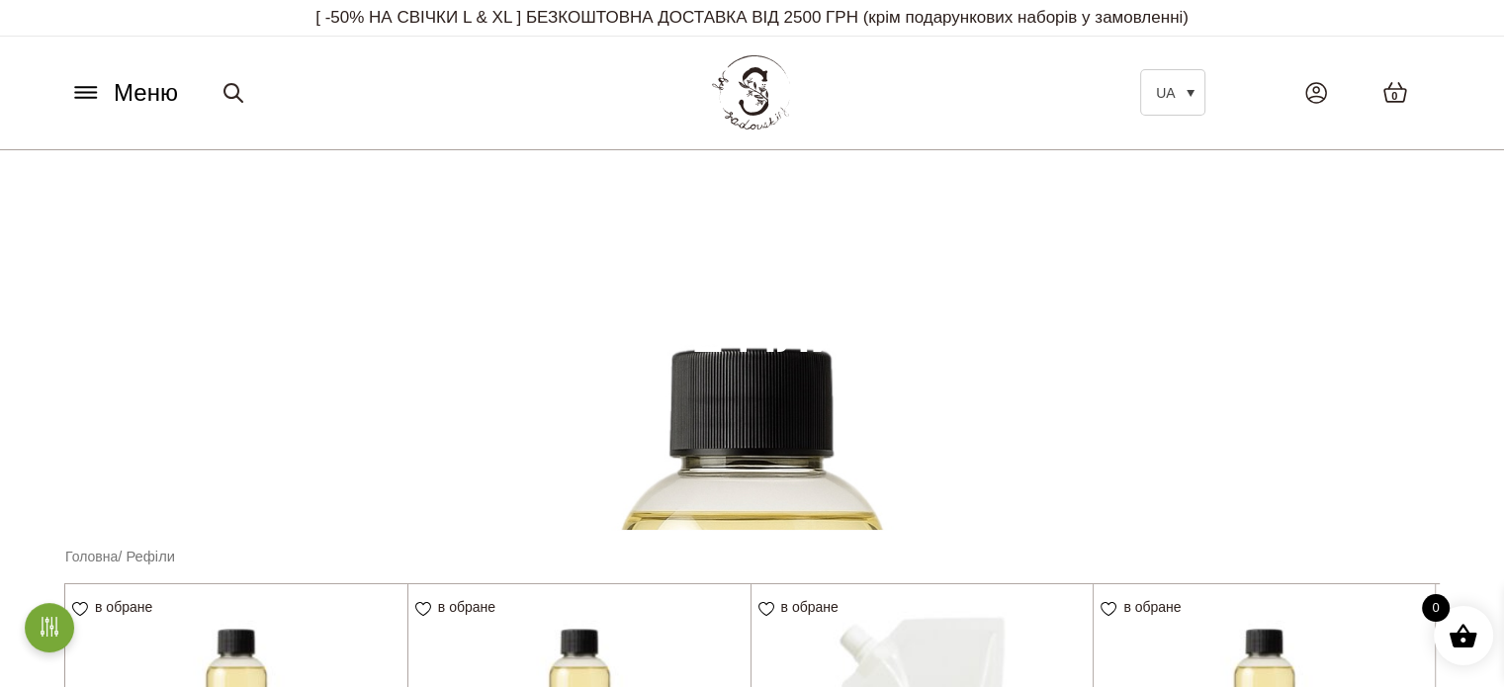
click at [111, 108] on button "Меню" at bounding box center [124, 93] width 120 height 38
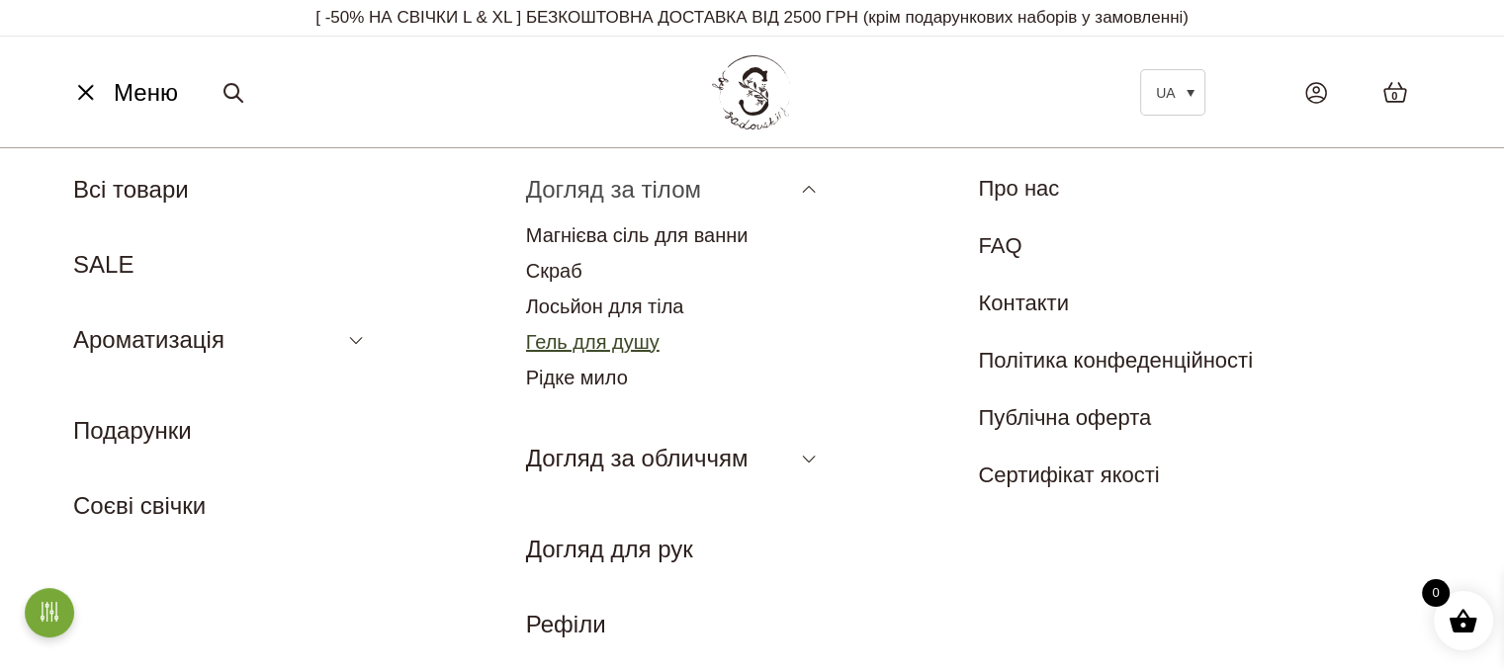
click at [623, 343] on link "Гель для душу" at bounding box center [592, 342] width 133 height 22
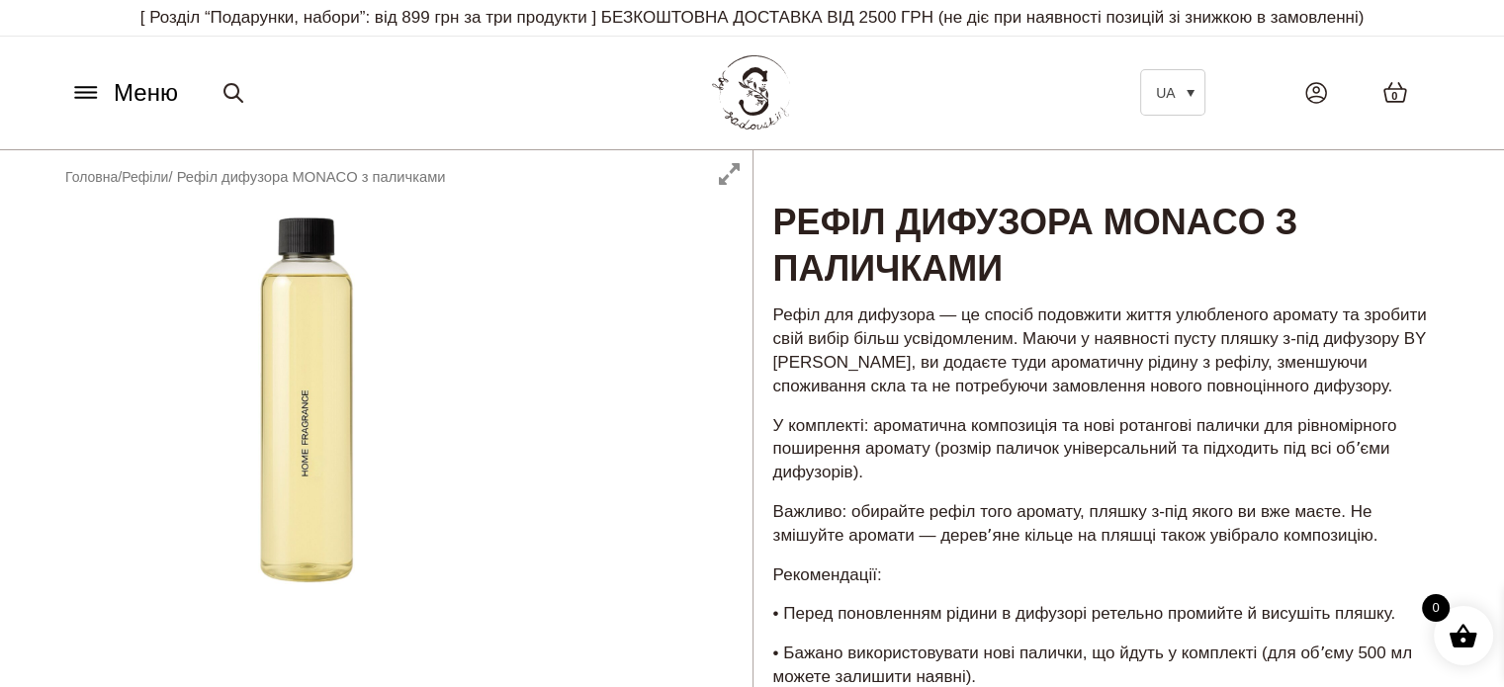
scroll to position [593, 0]
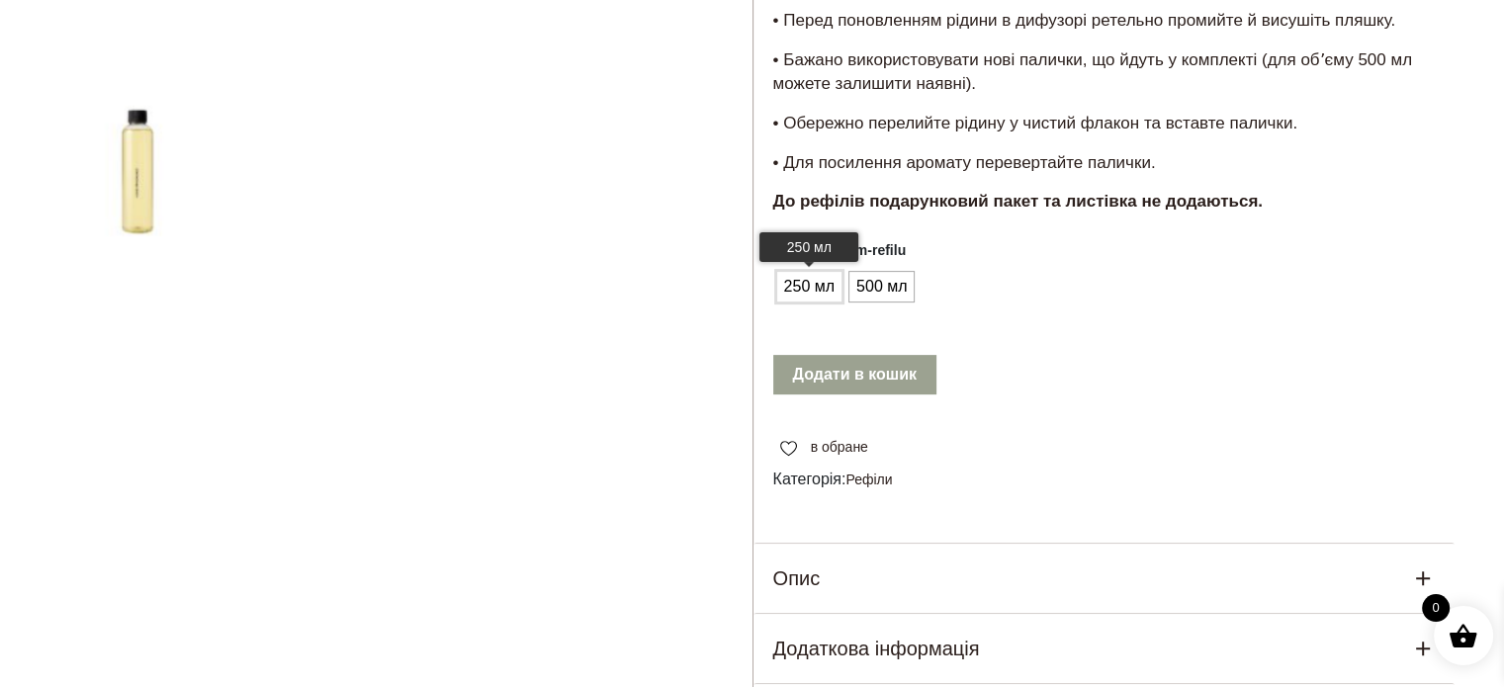
click at [802, 292] on span "250 мл" at bounding box center [809, 287] width 60 height 32
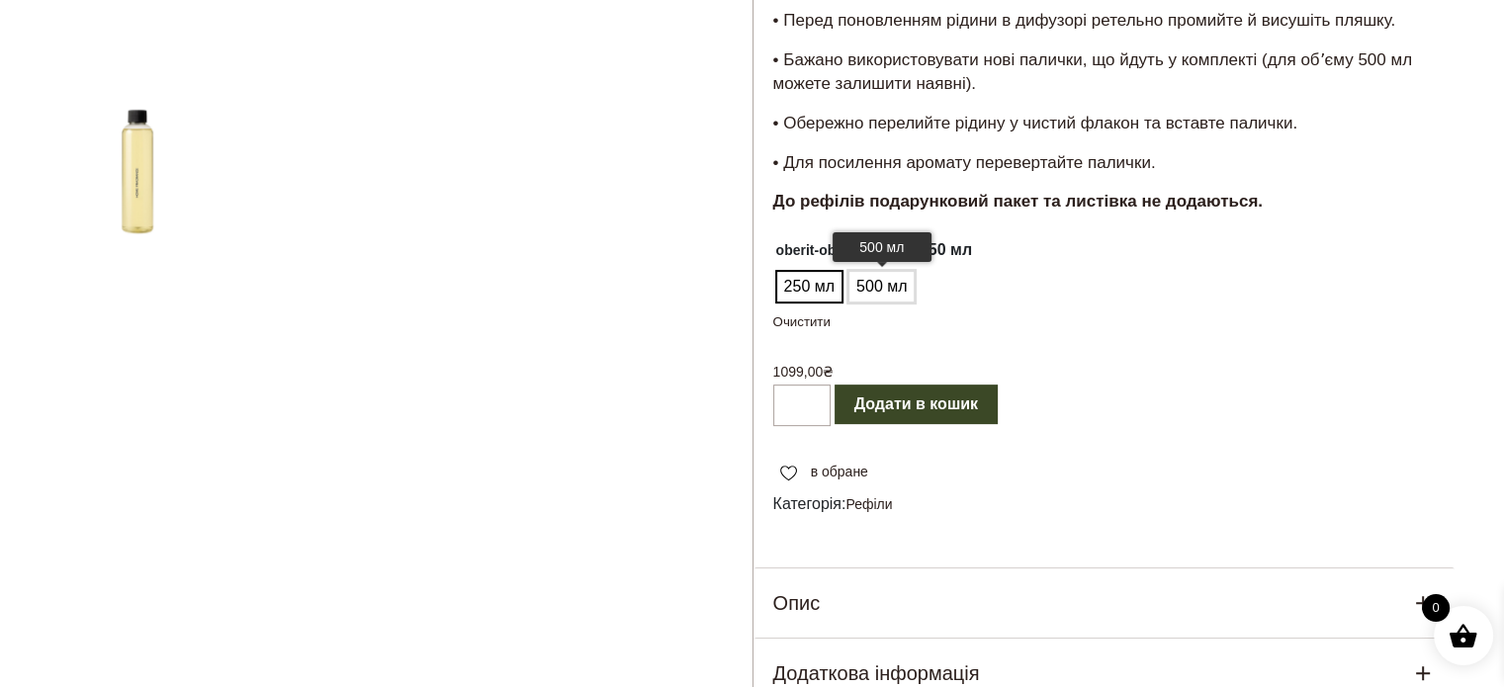
click at [882, 281] on span "500 мл" at bounding box center [881, 287] width 60 height 32
click at [811, 292] on span "250 мл" at bounding box center [809, 287] width 60 height 32
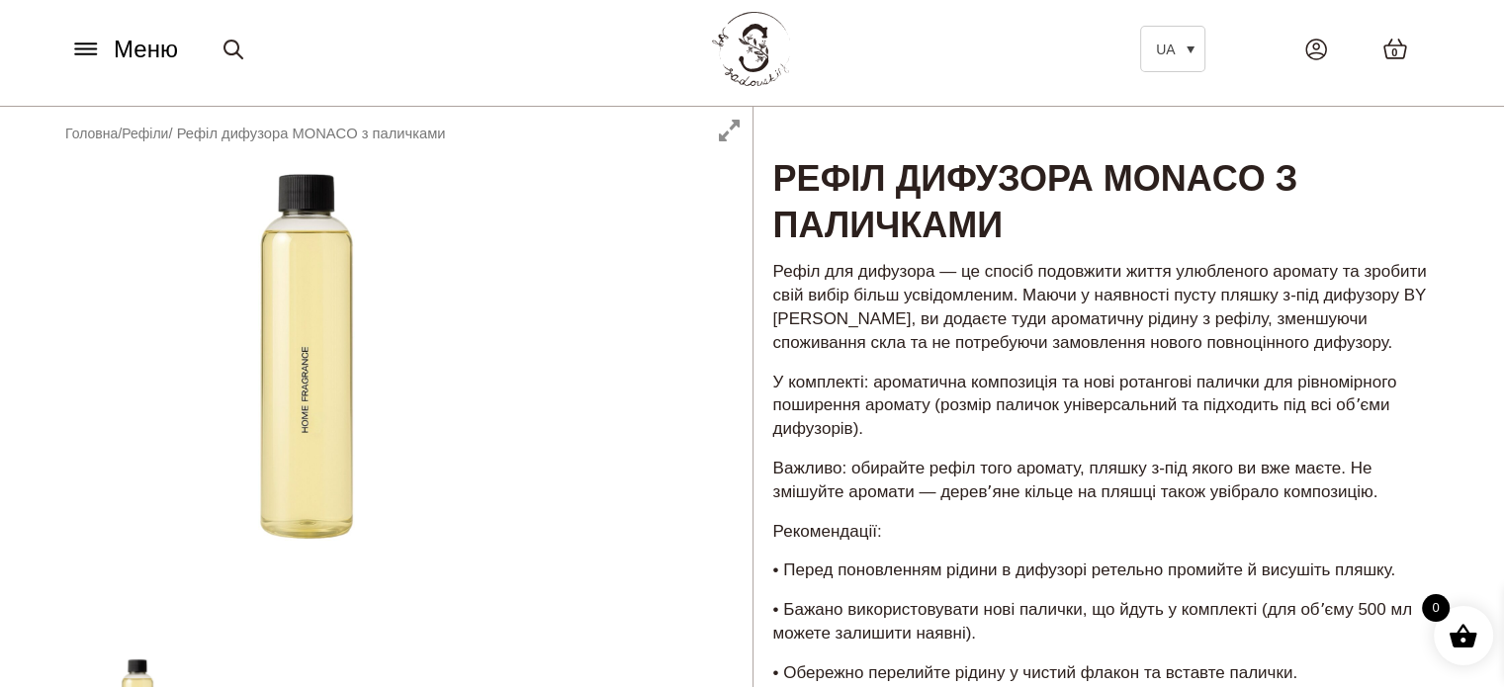
scroll to position [33, 0]
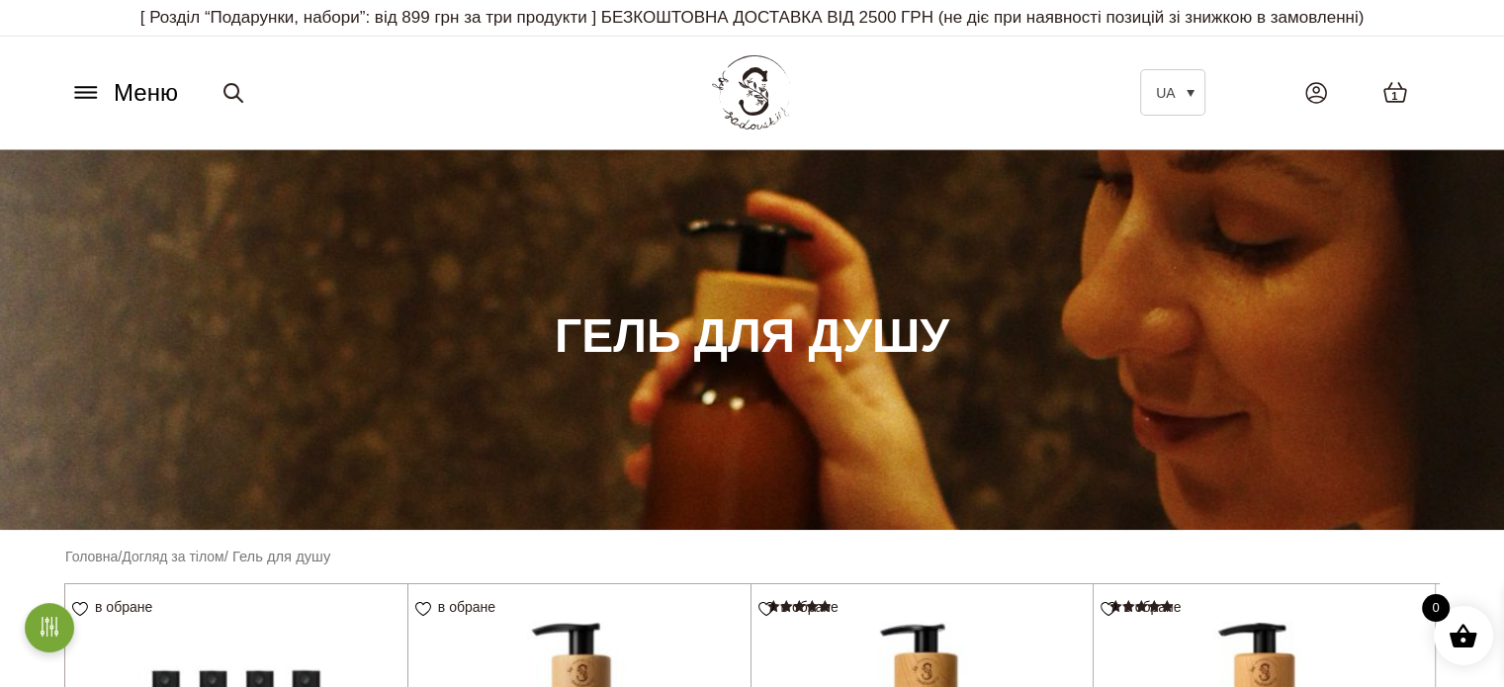
click at [84, 99] on icon at bounding box center [86, 92] width 32 height 21
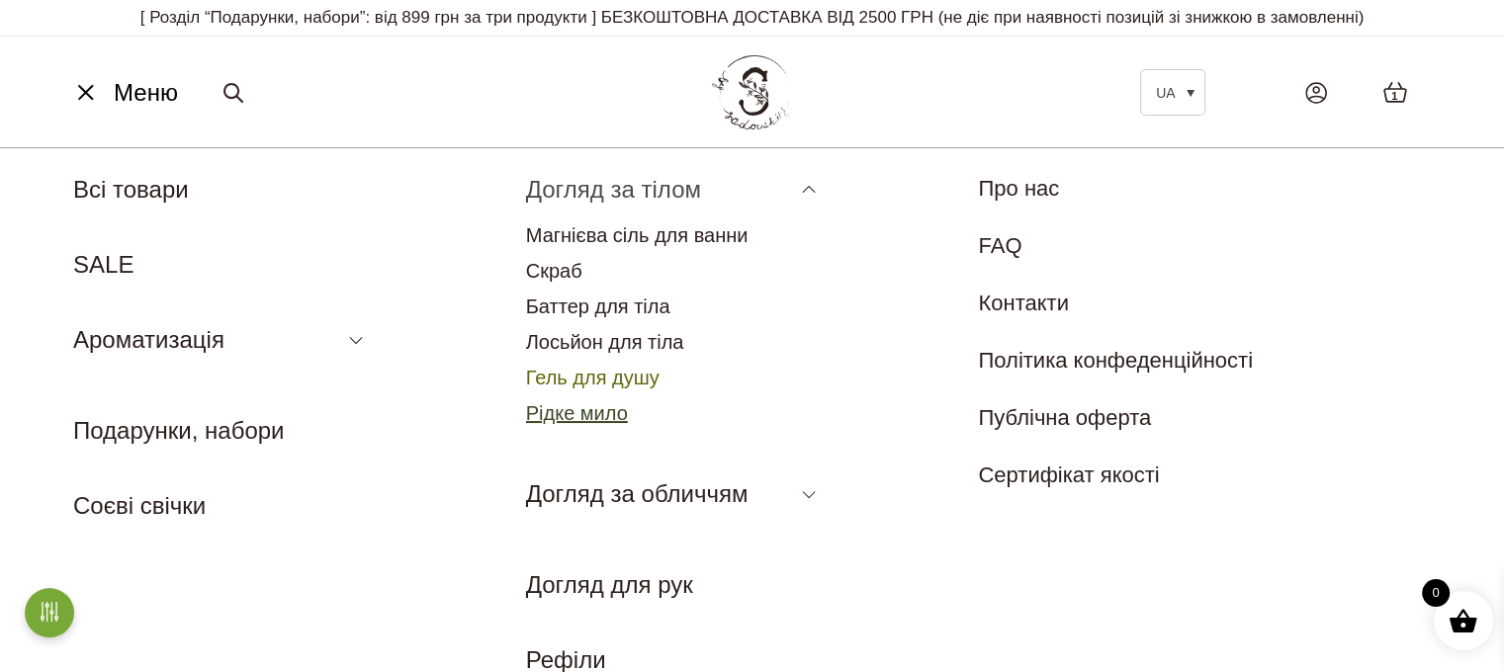
click at [597, 407] on link "Рідке мило" at bounding box center [577, 413] width 102 height 22
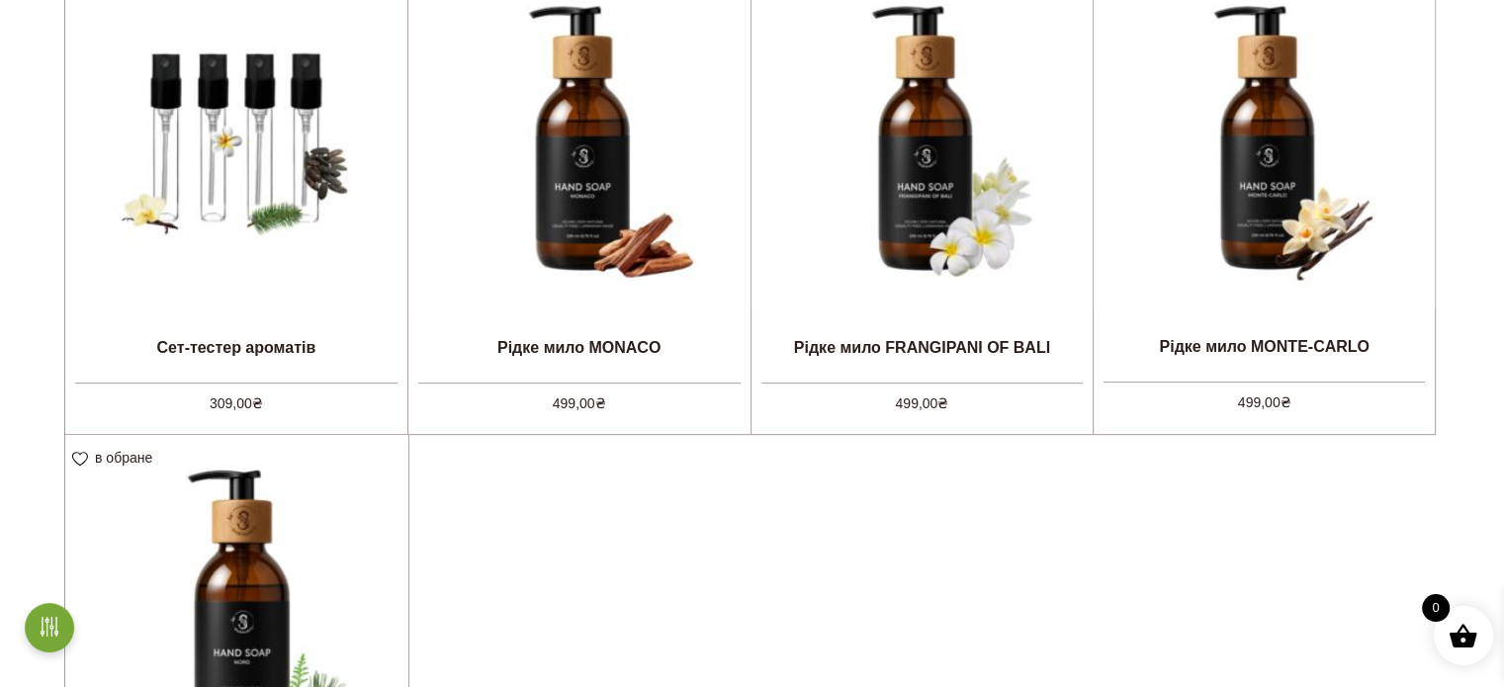
scroll to position [494, 0]
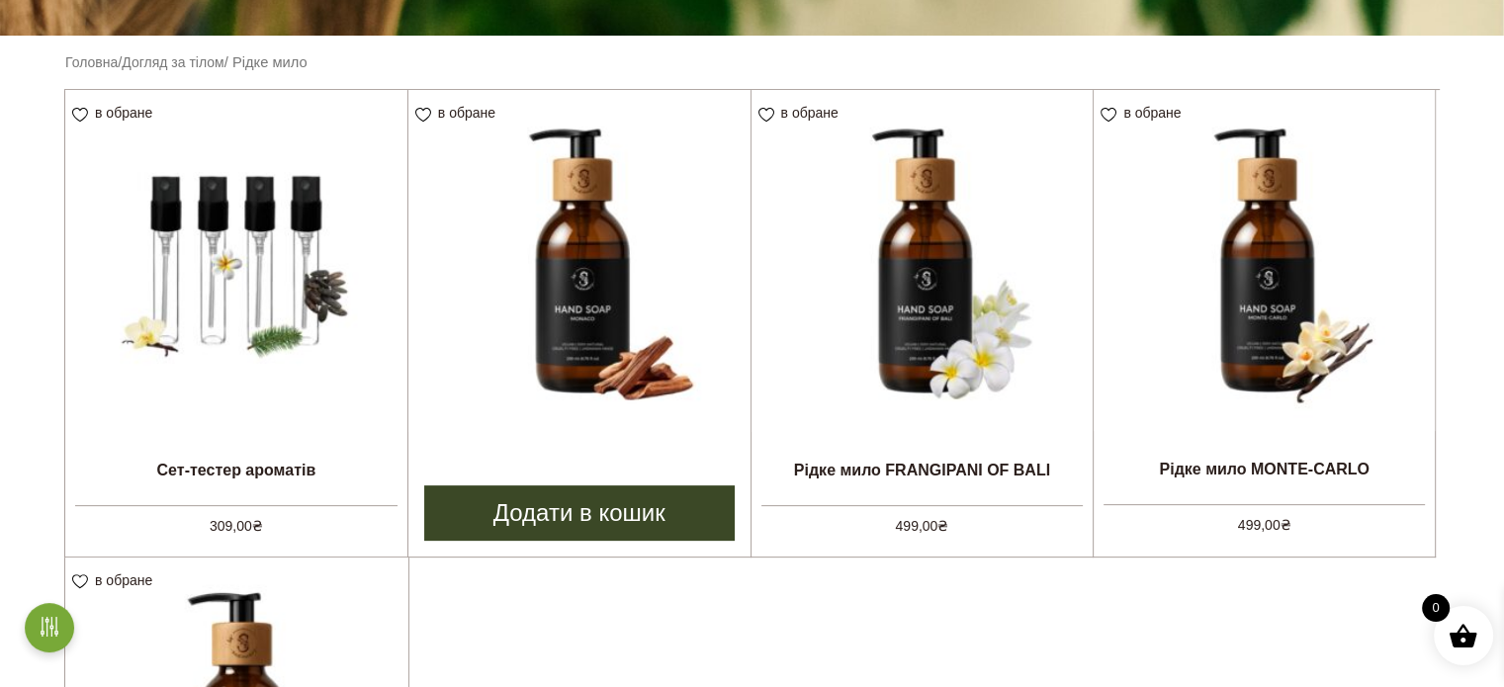
click at [606, 257] on img at bounding box center [579, 261] width 342 height 342
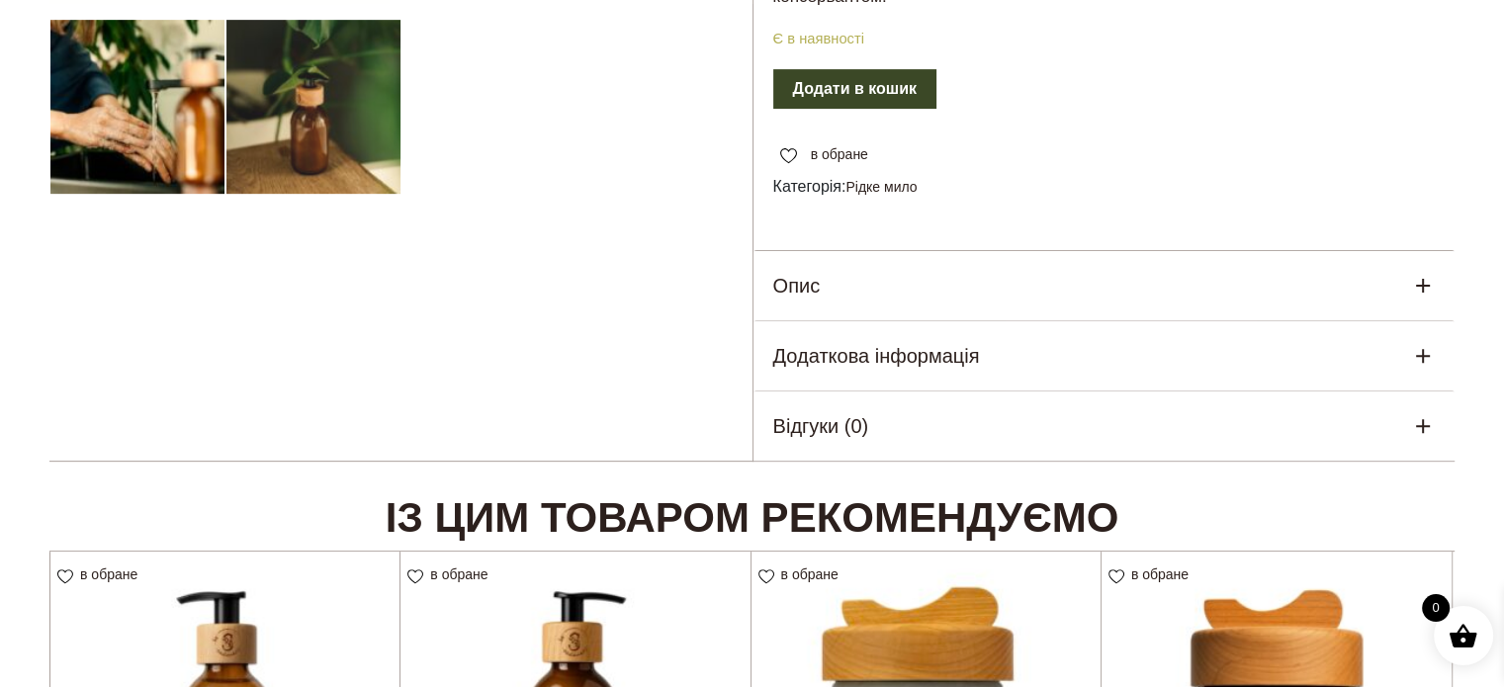
scroll to position [692, 0]
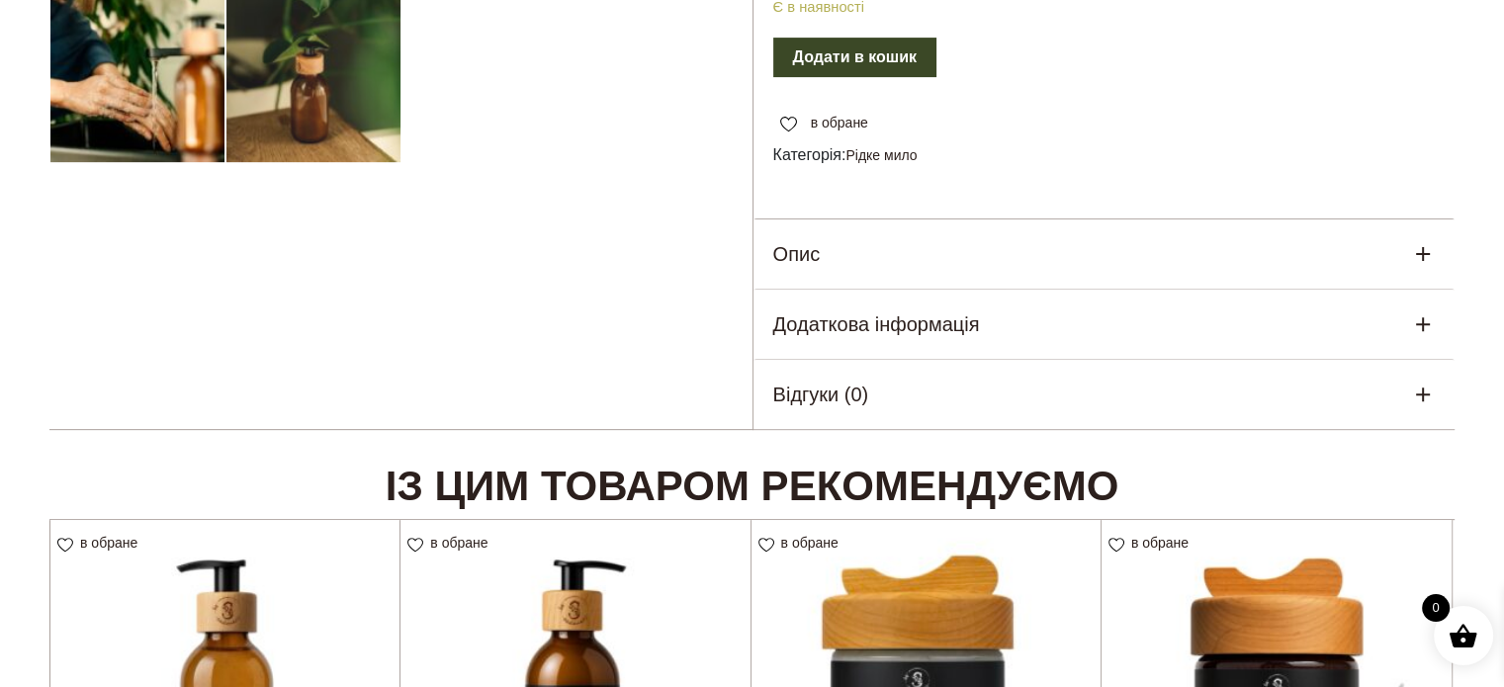
click at [985, 272] on div "Опис" at bounding box center [1104, 254] width 702 height 69
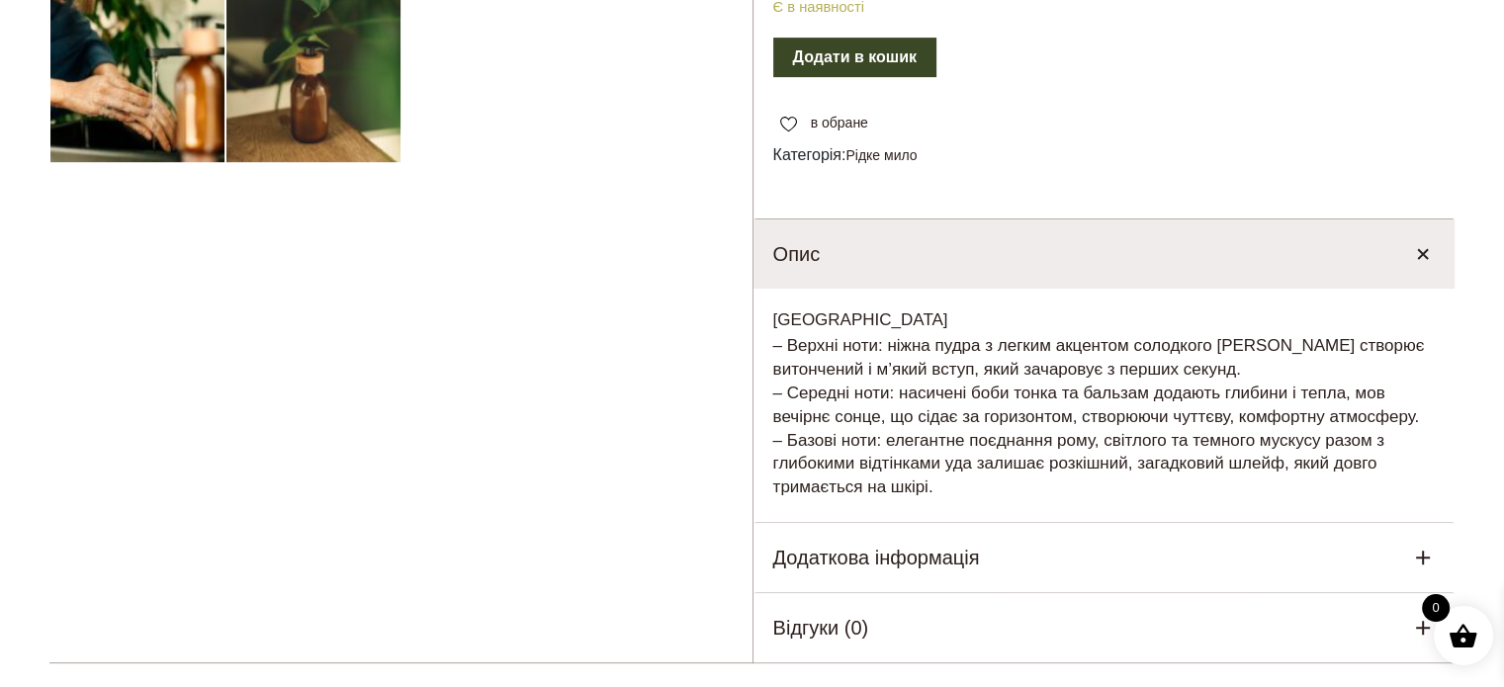
click at [929, 562] on h5 "Додаткова інформація" at bounding box center [876, 558] width 207 height 30
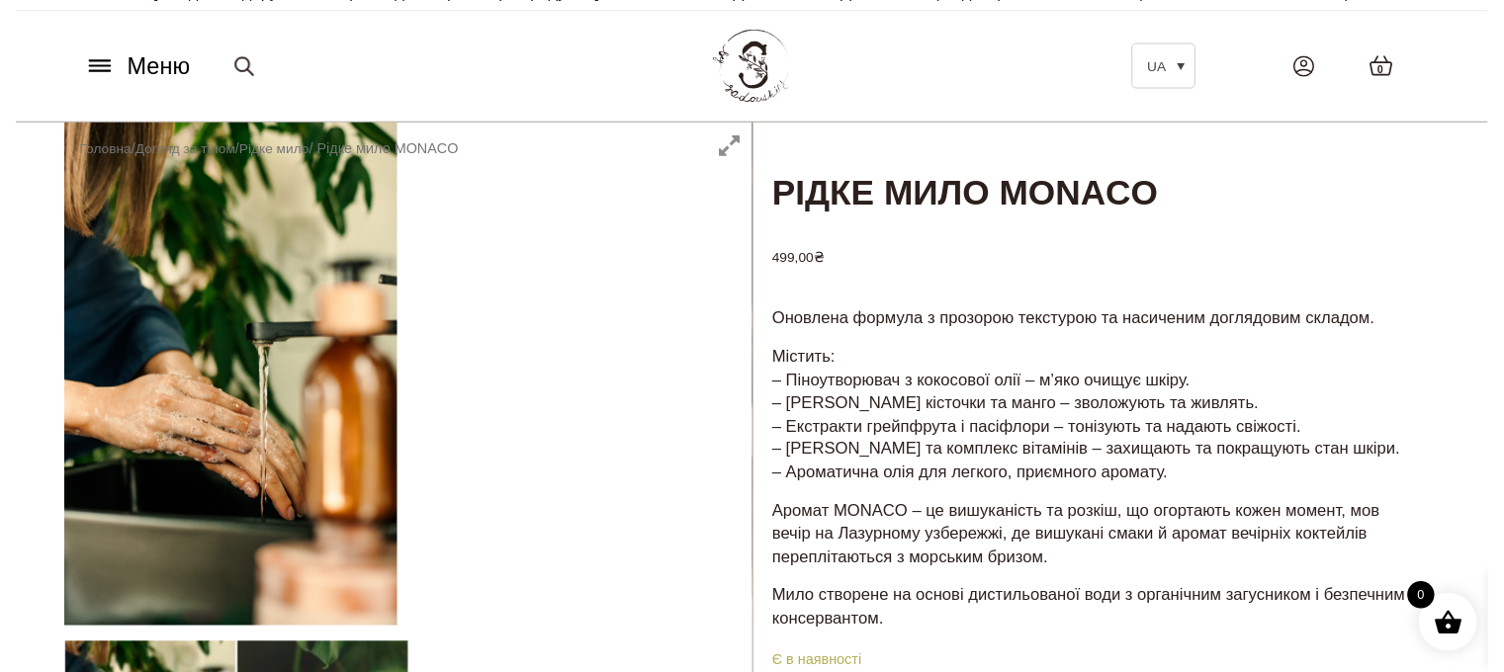
scroll to position [0, 0]
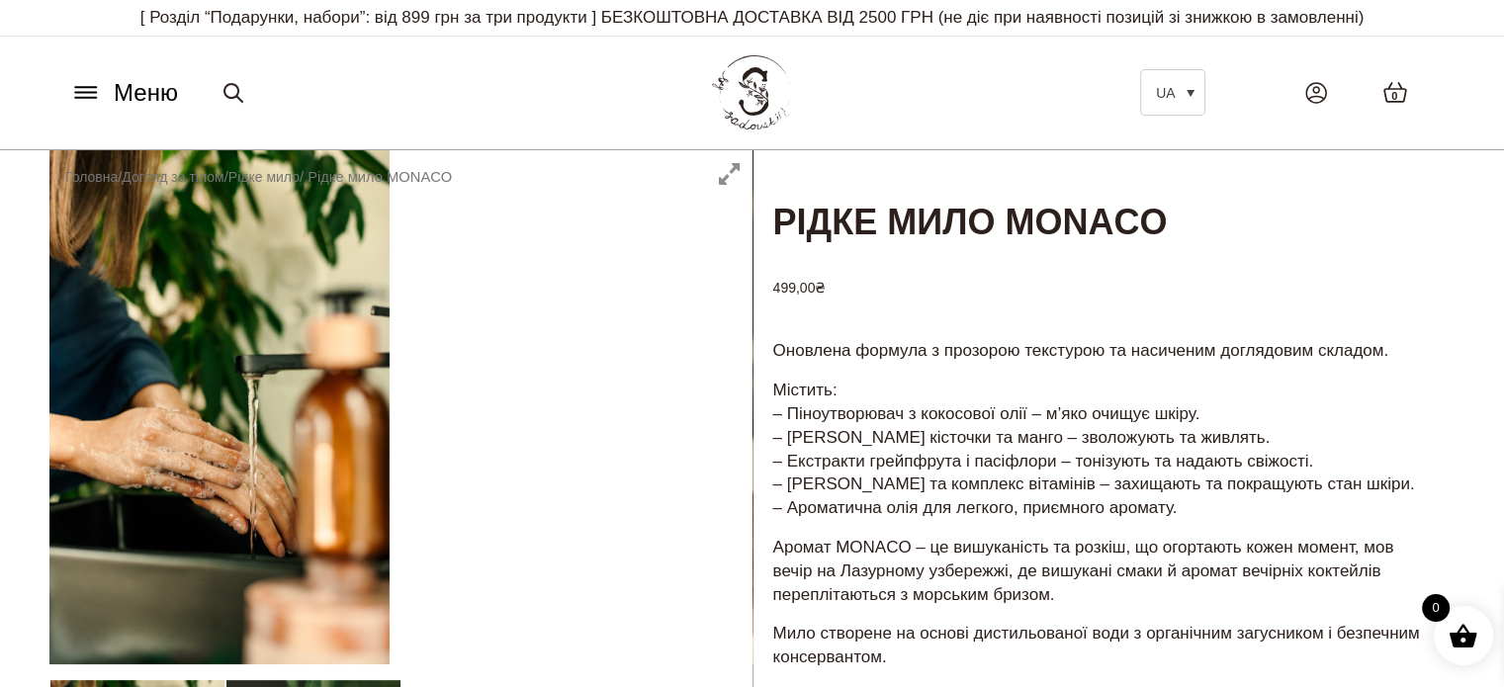
click at [149, 82] on span "Меню" at bounding box center [146, 93] width 64 height 36
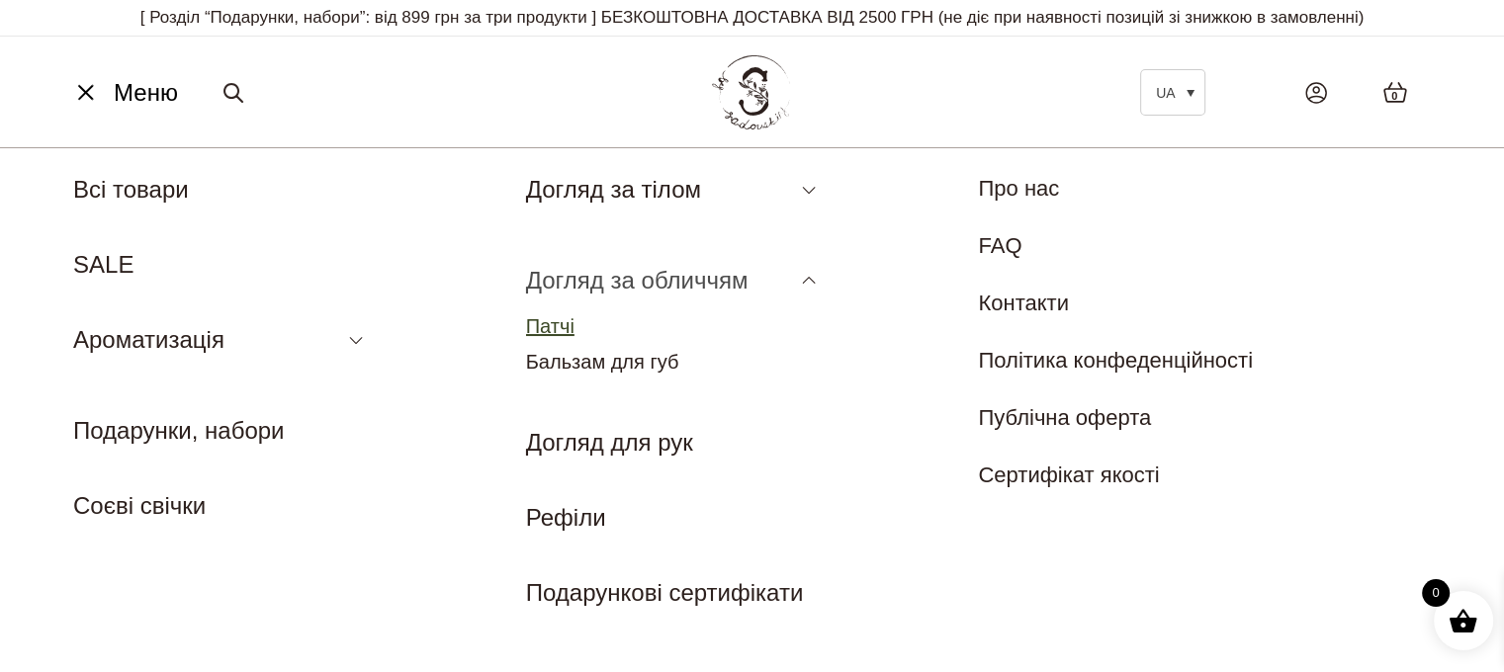
click at [558, 321] on link "Патчі" at bounding box center [550, 326] width 48 height 22
